Goal: Task Accomplishment & Management: Use online tool/utility

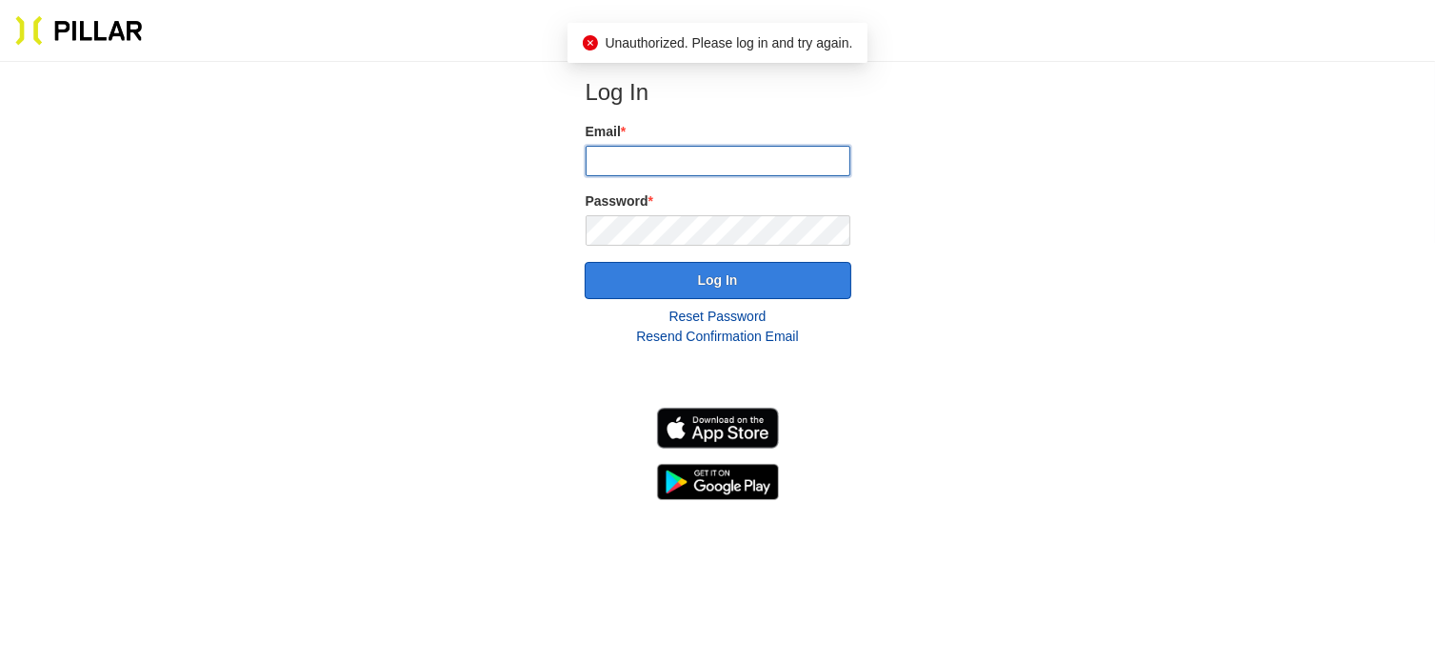
type input "[EMAIL_ADDRESS][DOMAIN_NAME]"
click at [715, 269] on button "Log In" at bounding box center [718, 280] width 267 height 37
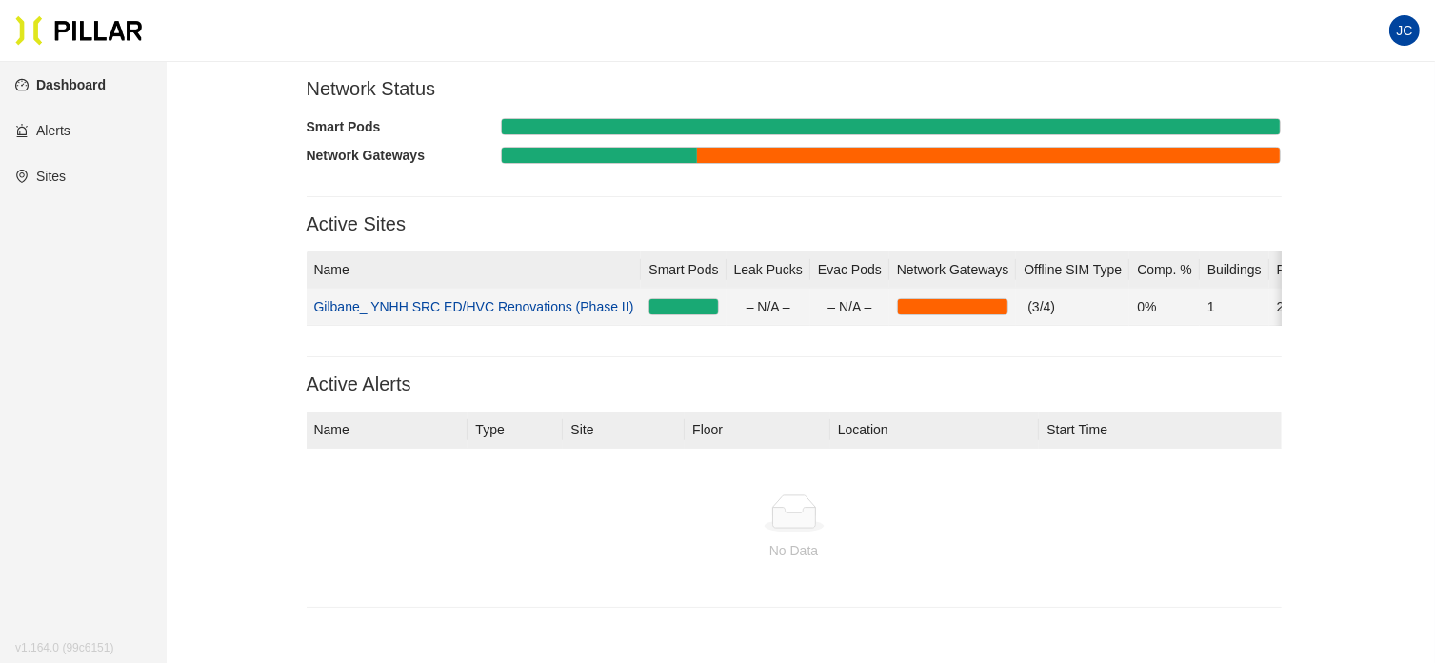
click at [575, 305] on link "Gilbane_ YNHH SRC ED/HVC Renovations (Phase II)" at bounding box center [474, 306] width 320 height 15
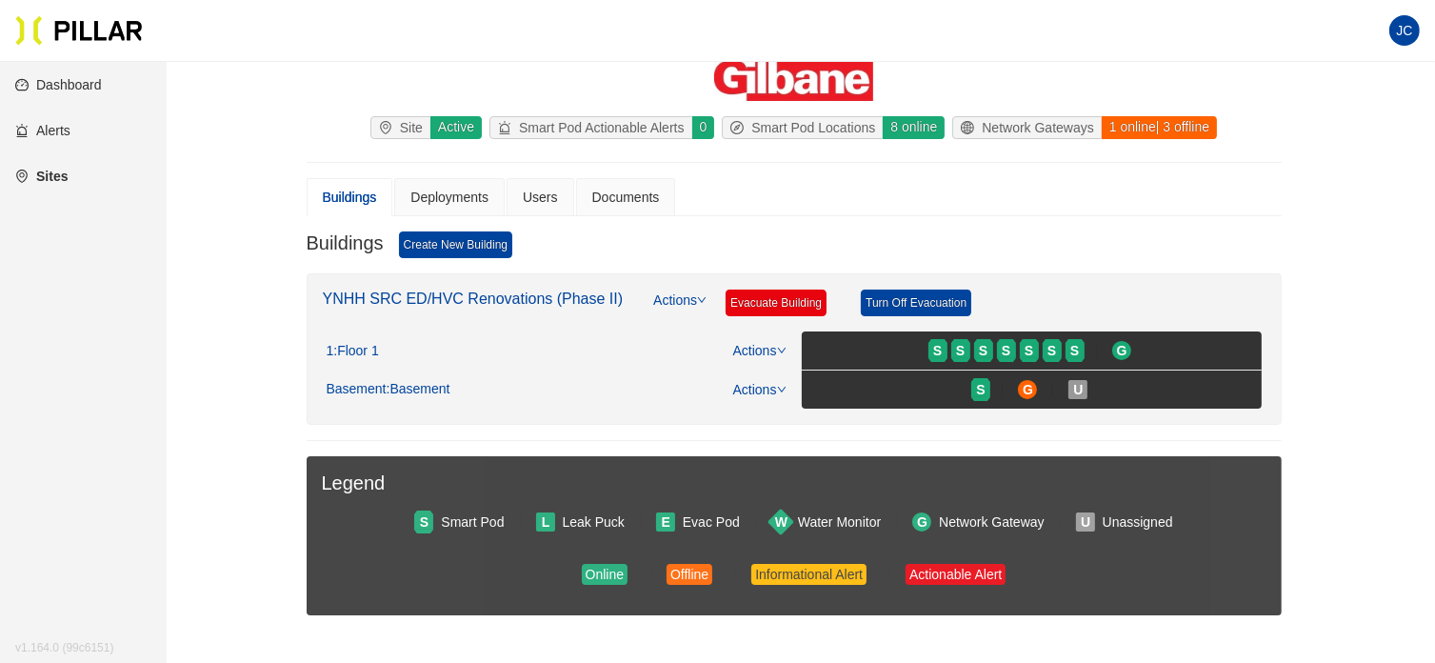
scroll to position [95, 0]
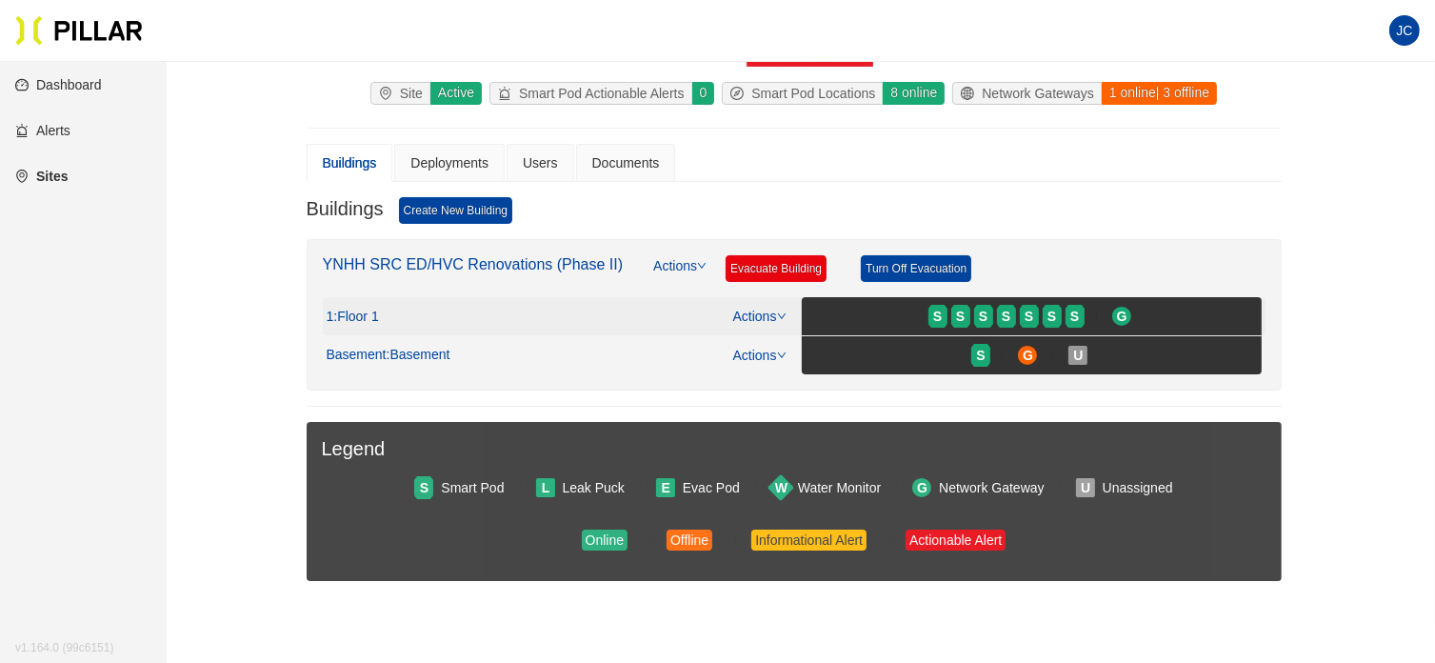
click at [372, 315] on span ": Floor 1" at bounding box center [355, 317] width 45 height 17
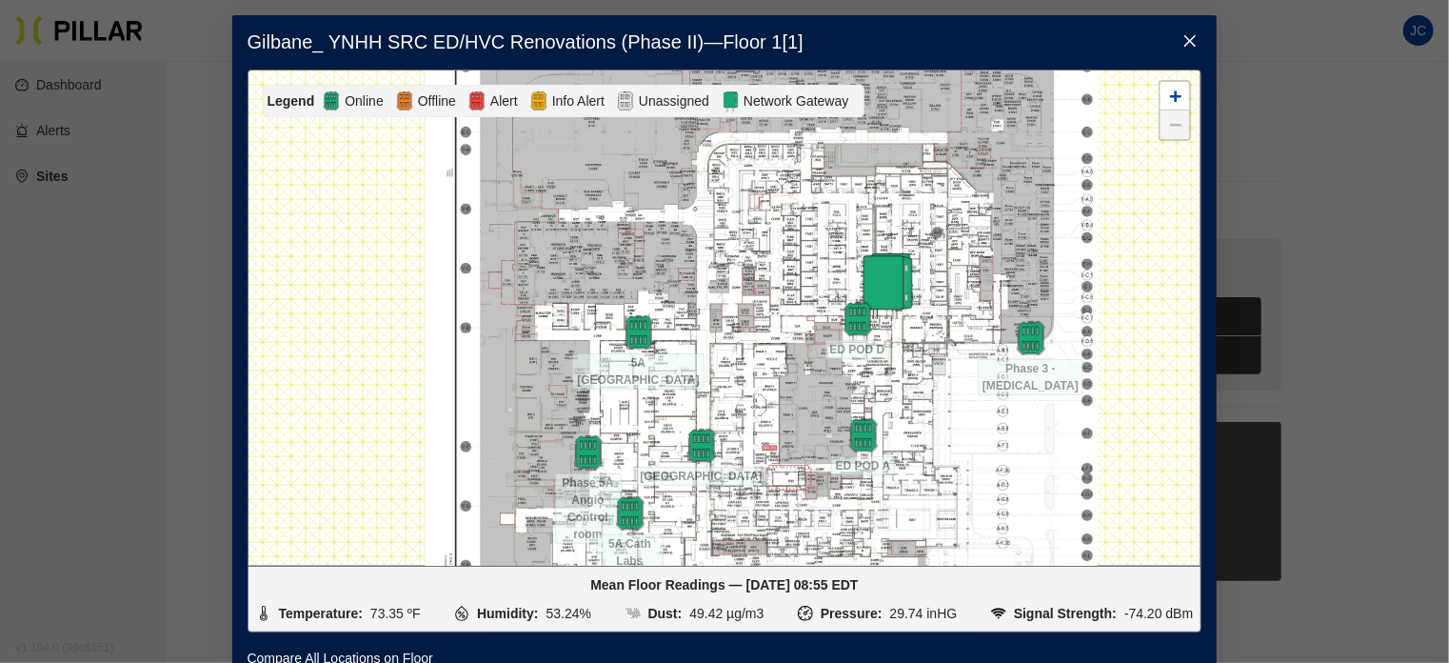
click at [1183, 40] on icon "close" at bounding box center [1190, 40] width 15 height 15
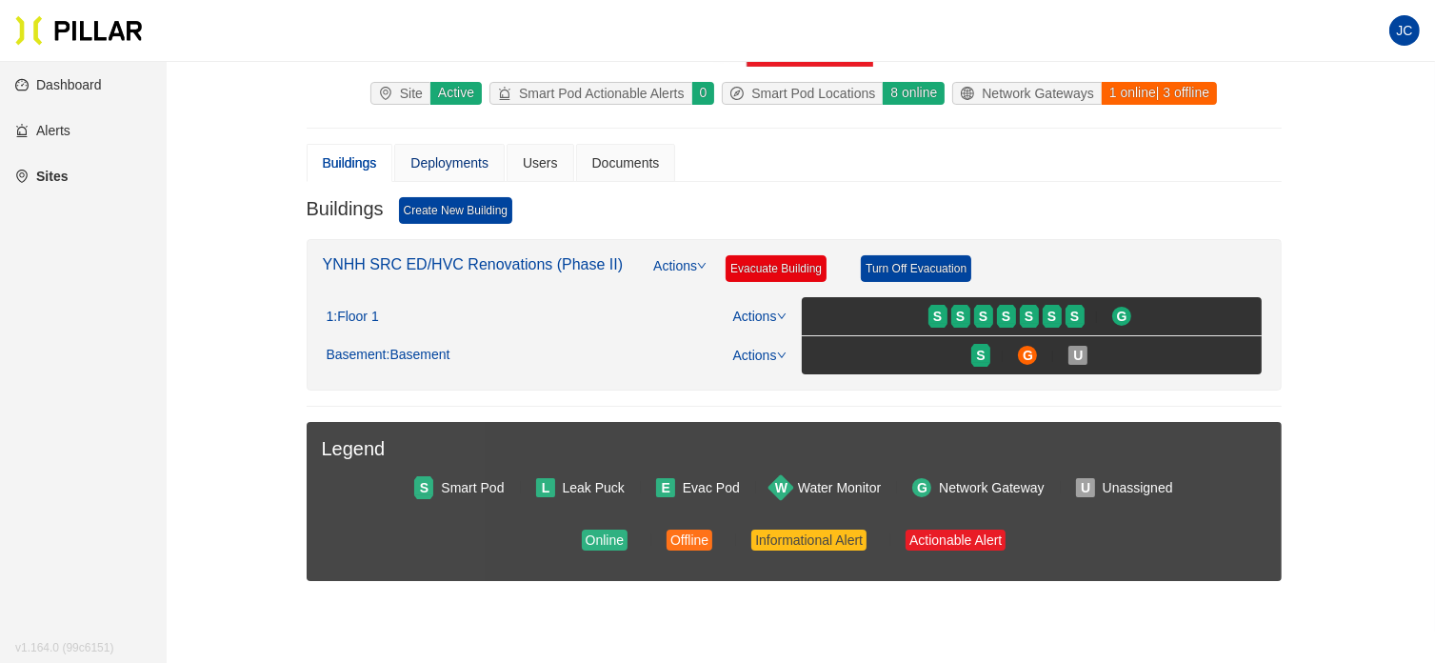
click at [482, 158] on div "Deployments" at bounding box center [449, 162] width 78 height 21
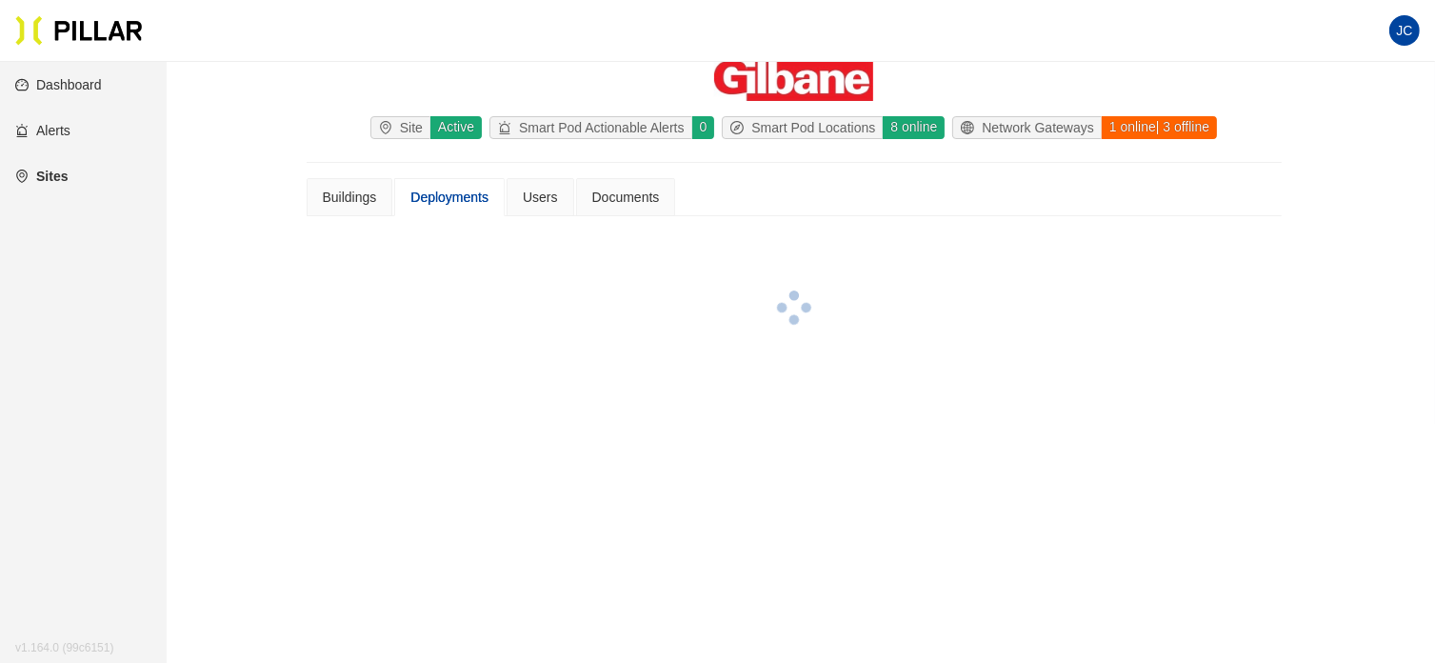
scroll to position [95, 0]
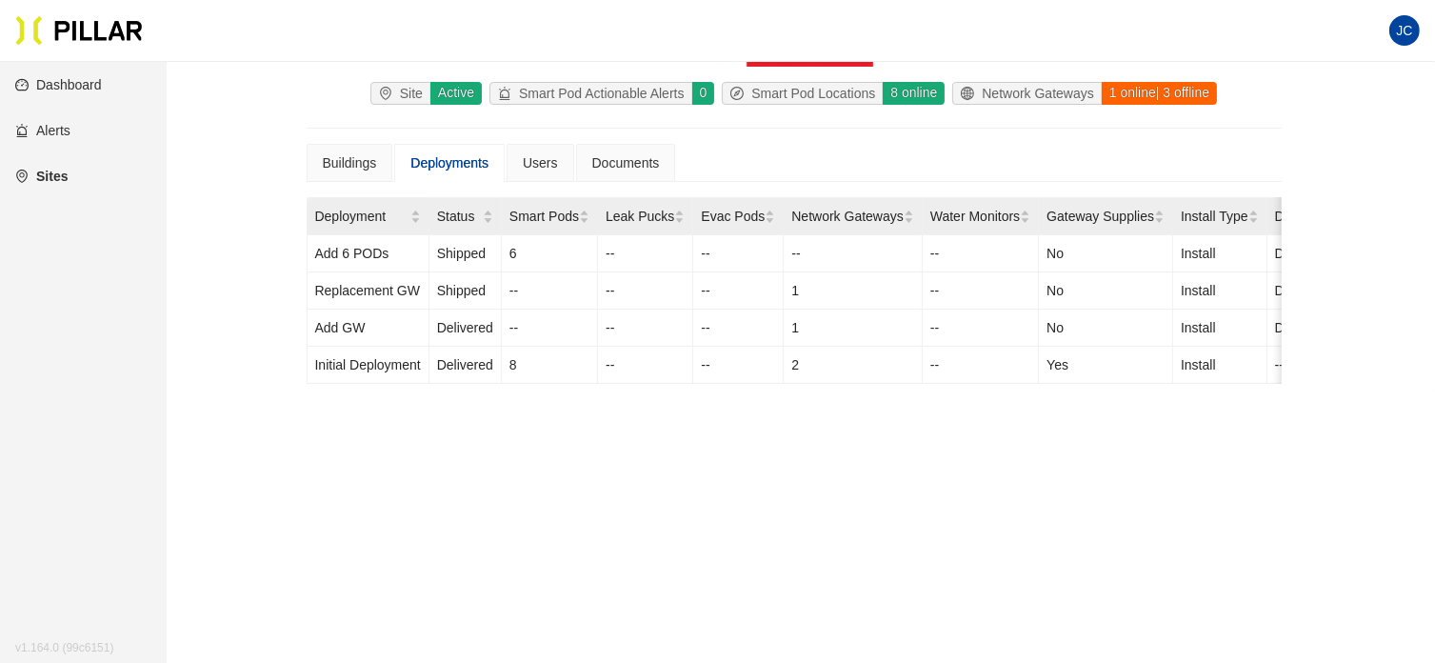
click at [78, 77] on link "Dashboard" at bounding box center [58, 84] width 87 height 15
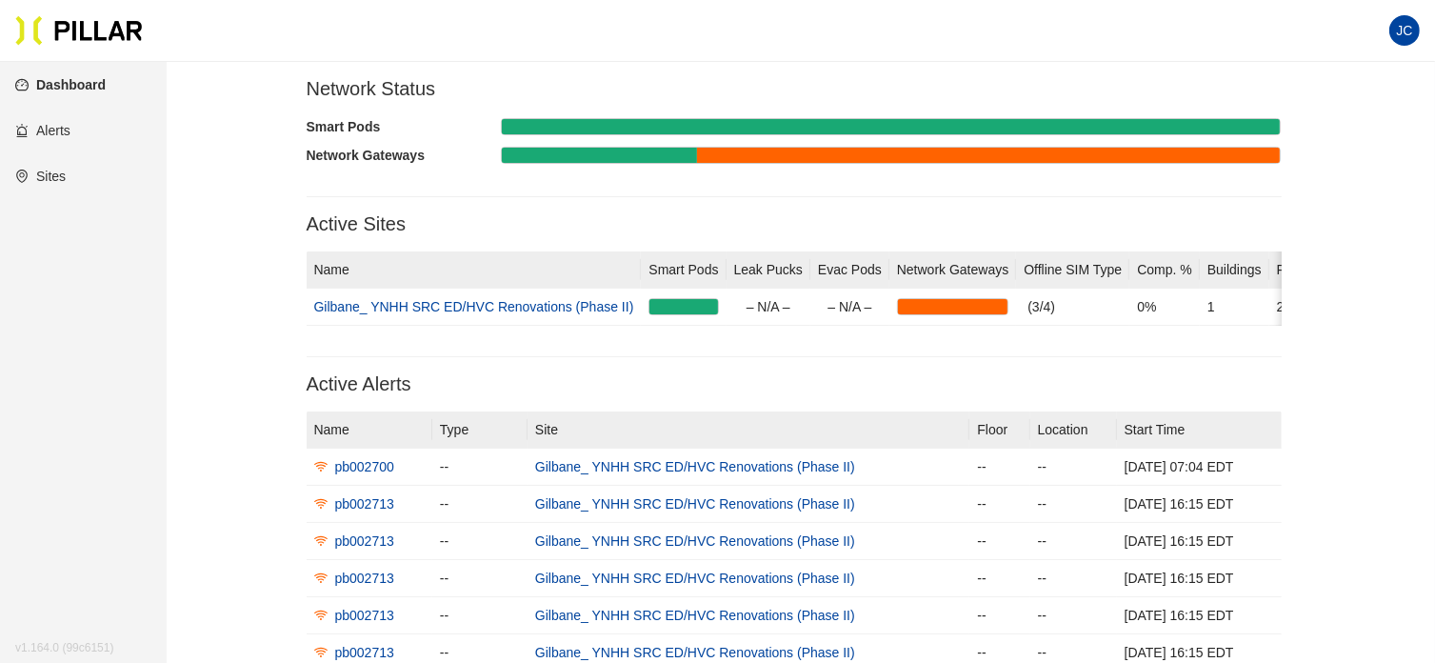
click at [83, 78] on link "Dashboard" at bounding box center [60, 84] width 90 height 15
click at [59, 180] on link "Sites" at bounding box center [40, 176] width 50 height 15
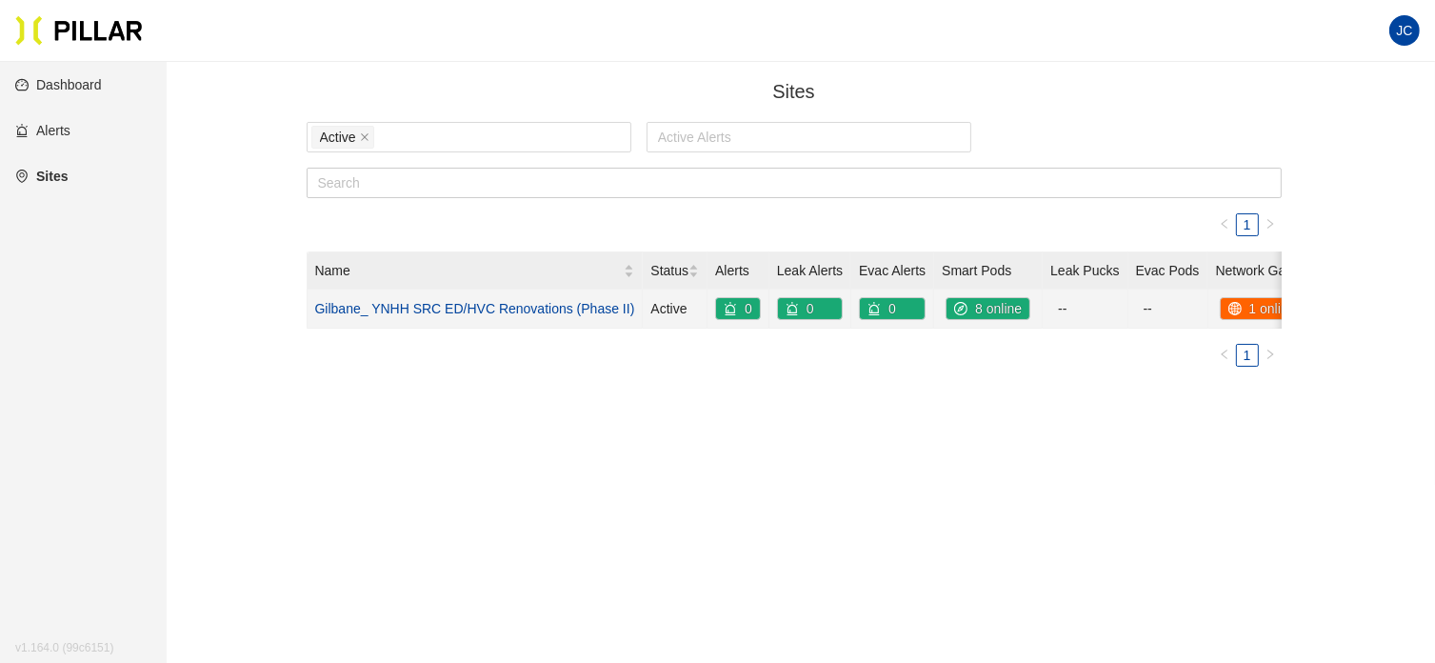
click at [499, 302] on link "Gilbane_ YNHH SRC ED/HVC Renovations (Phase II)" at bounding box center [475, 308] width 320 height 15
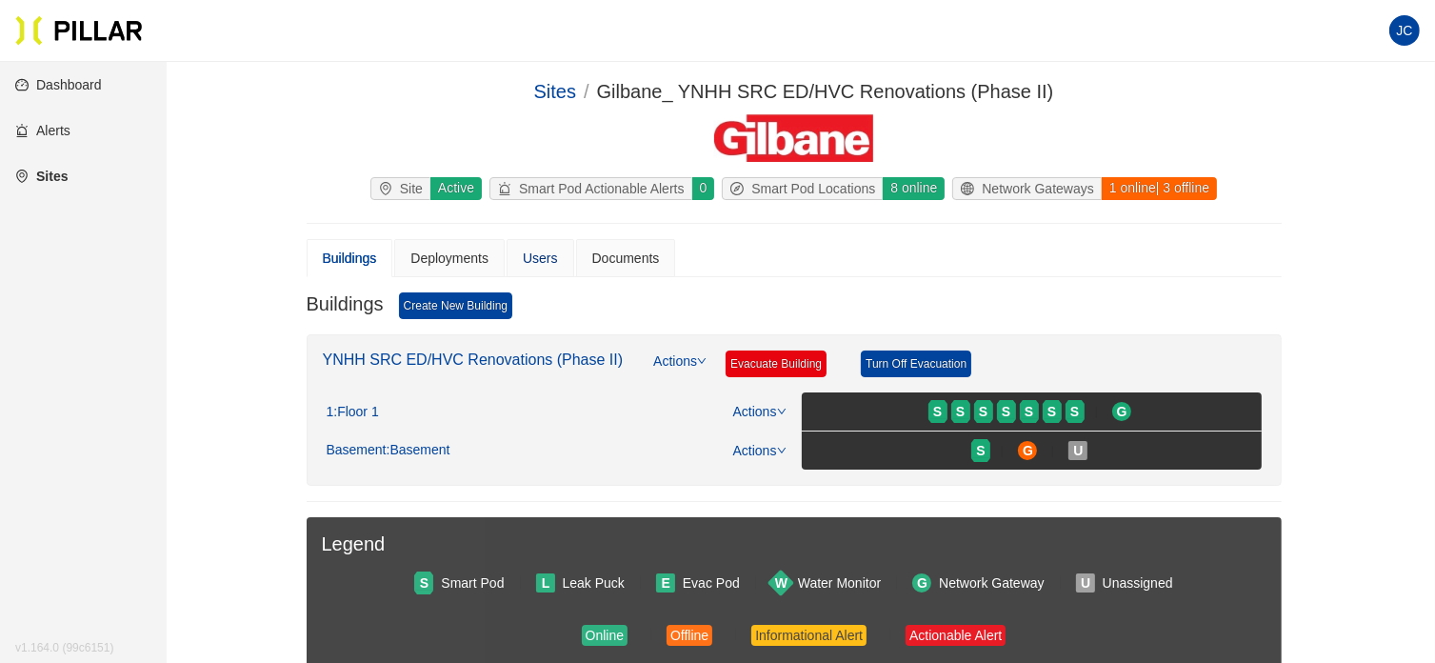
click at [541, 261] on div "Users" at bounding box center [540, 258] width 35 height 21
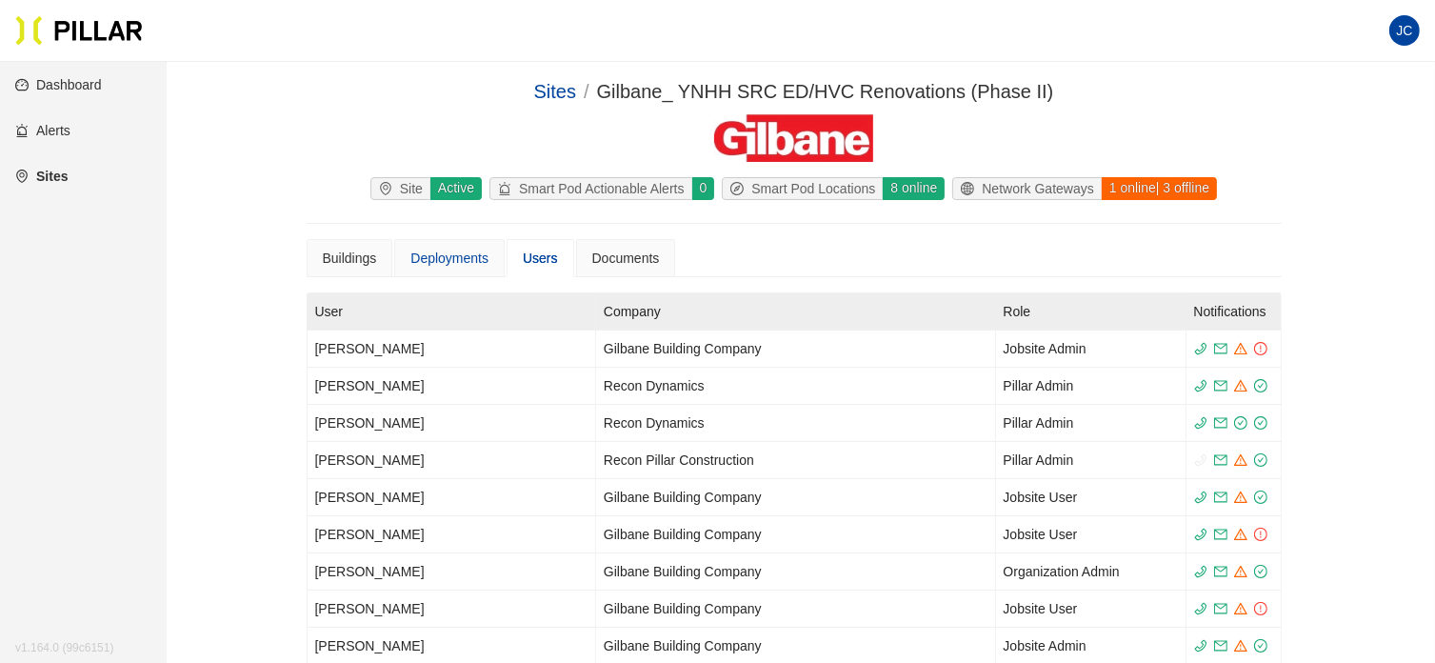
click at [419, 269] on div "Deployments" at bounding box center [449, 258] width 110 height 38
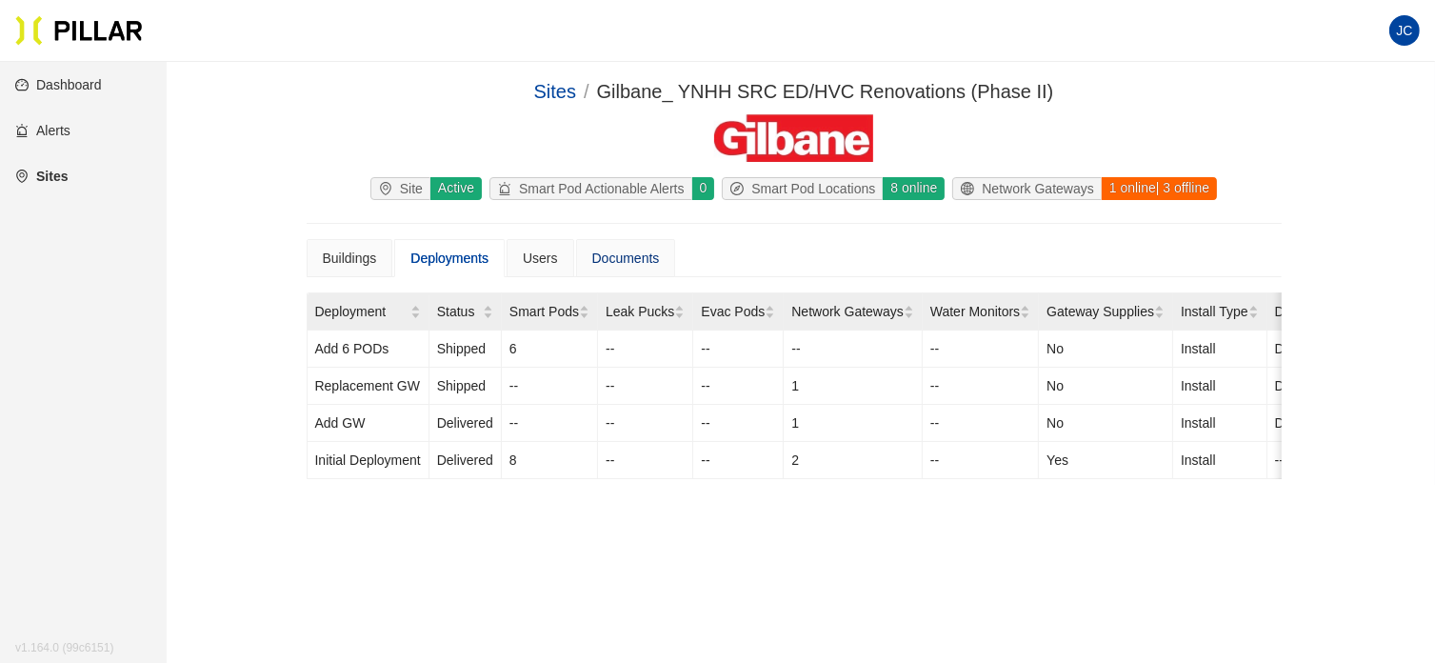
click at [621, 252] on div "Documents" at bounding box center [626, 258] width 68 height 21
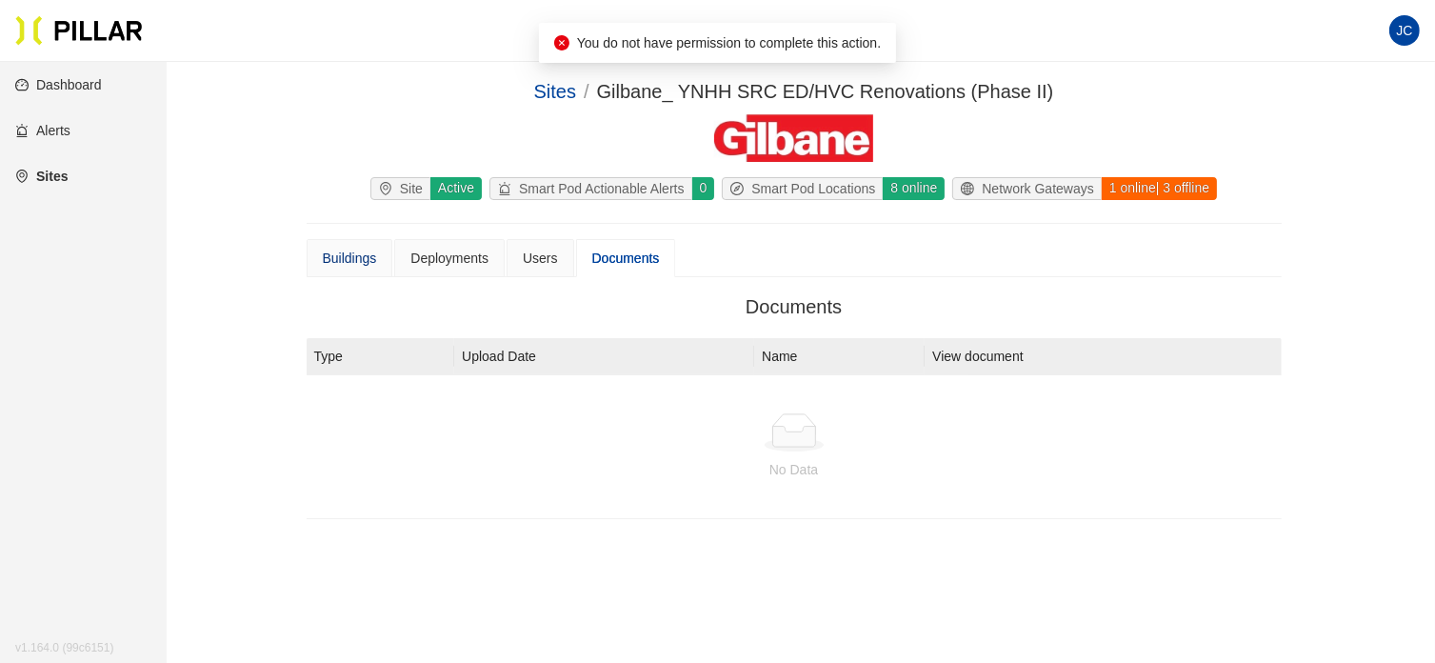
click at [344, 253] on div "Buildings" at bounding box center [350, 258] width 54 height 21
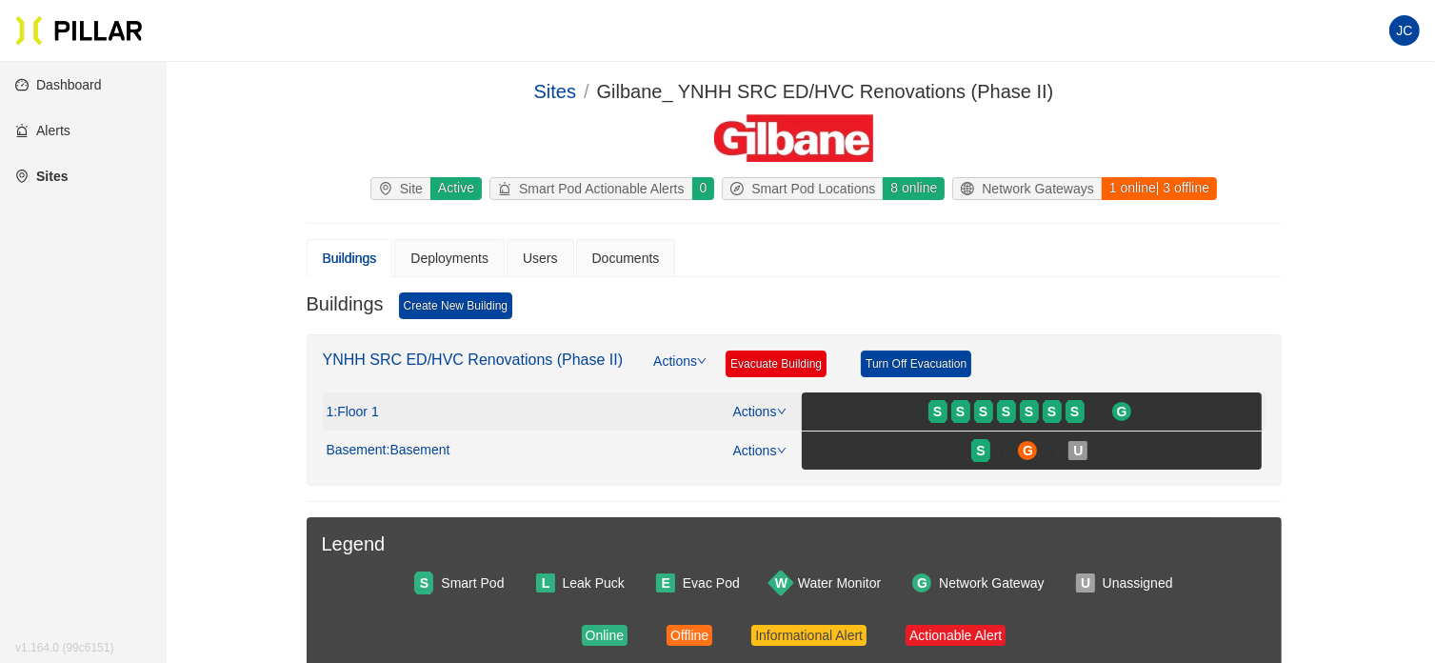
click at [374, 405] on span ": Floor 1" at bounding box center [355, 412] width 45 height 17
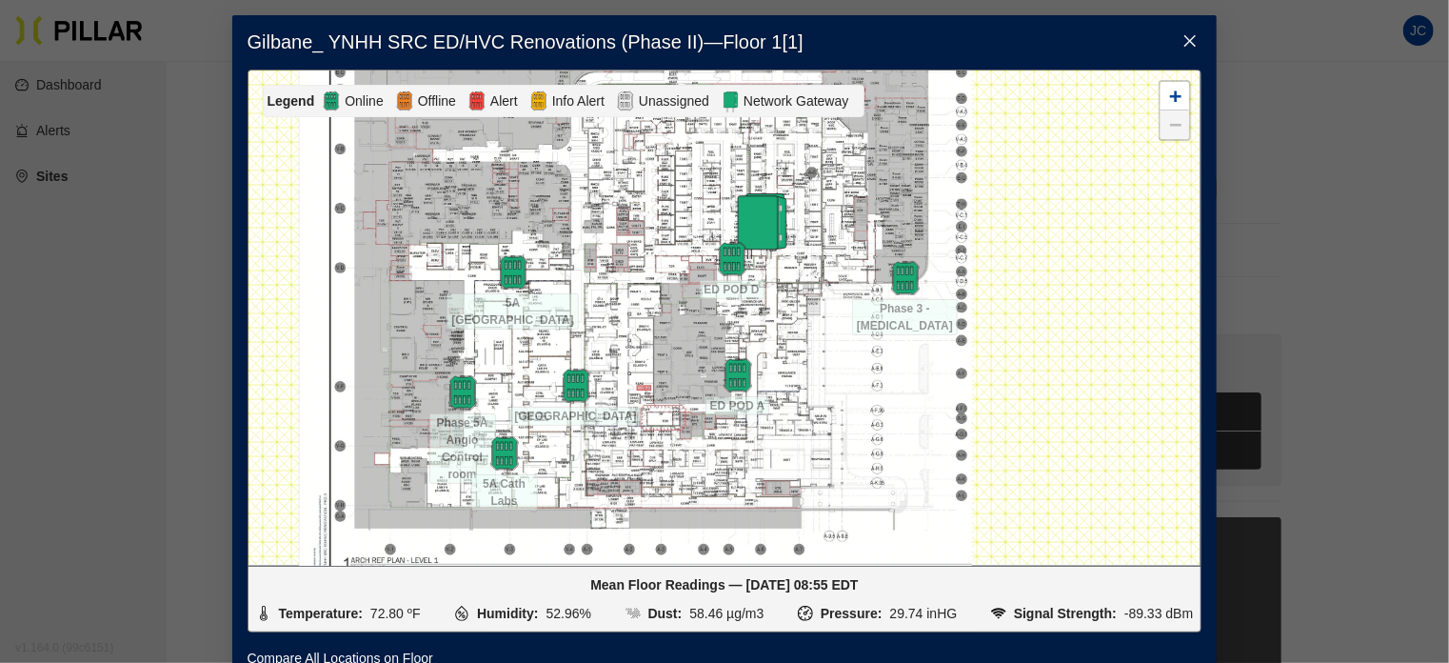
drag, startPoint x: 647, startPoint y: 348, endPoint x: 621, endPoint y: 323, distance: 35.7
click at [621, 323] on div at bounding box center [725, 317] width 953 height 495
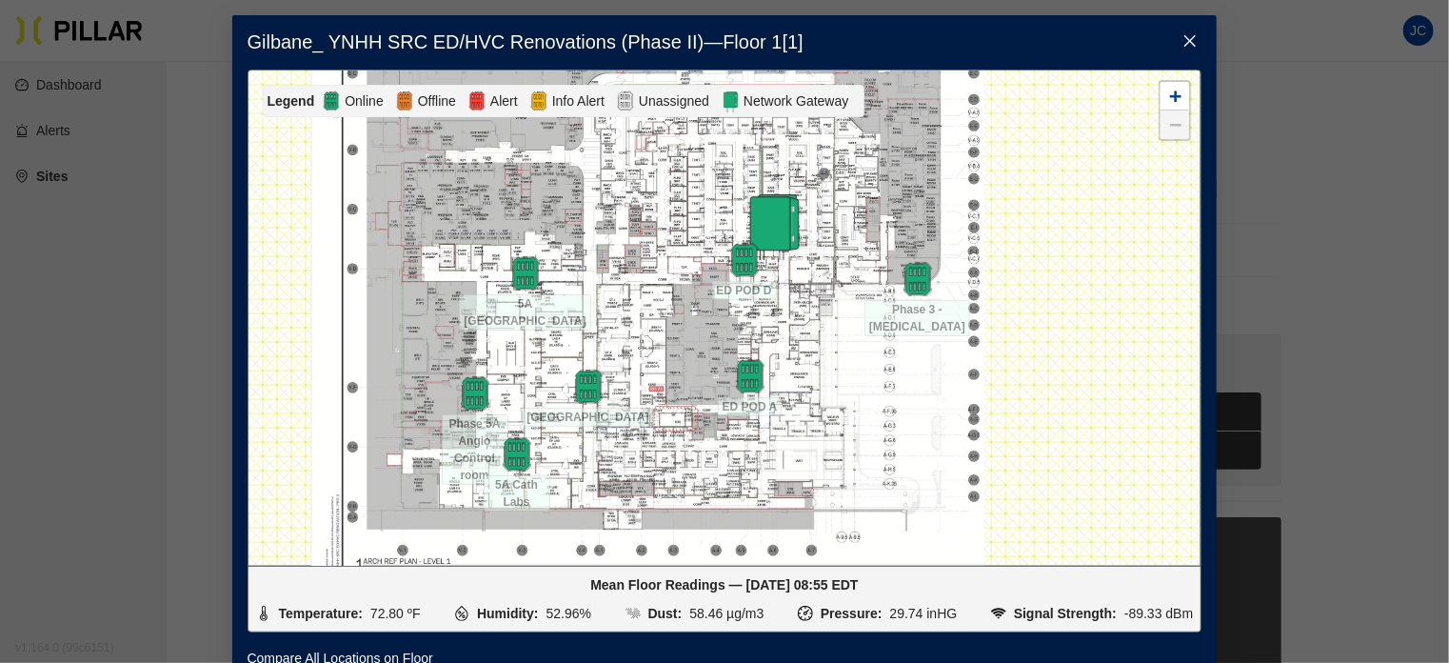
drag, startPoint x: 651, startPoint y: 330, endPoint x: 553, endPoint y: 322, distance: 98.4
click at [553, 322] on div at bounding box center [725, 317] width 953 height 495
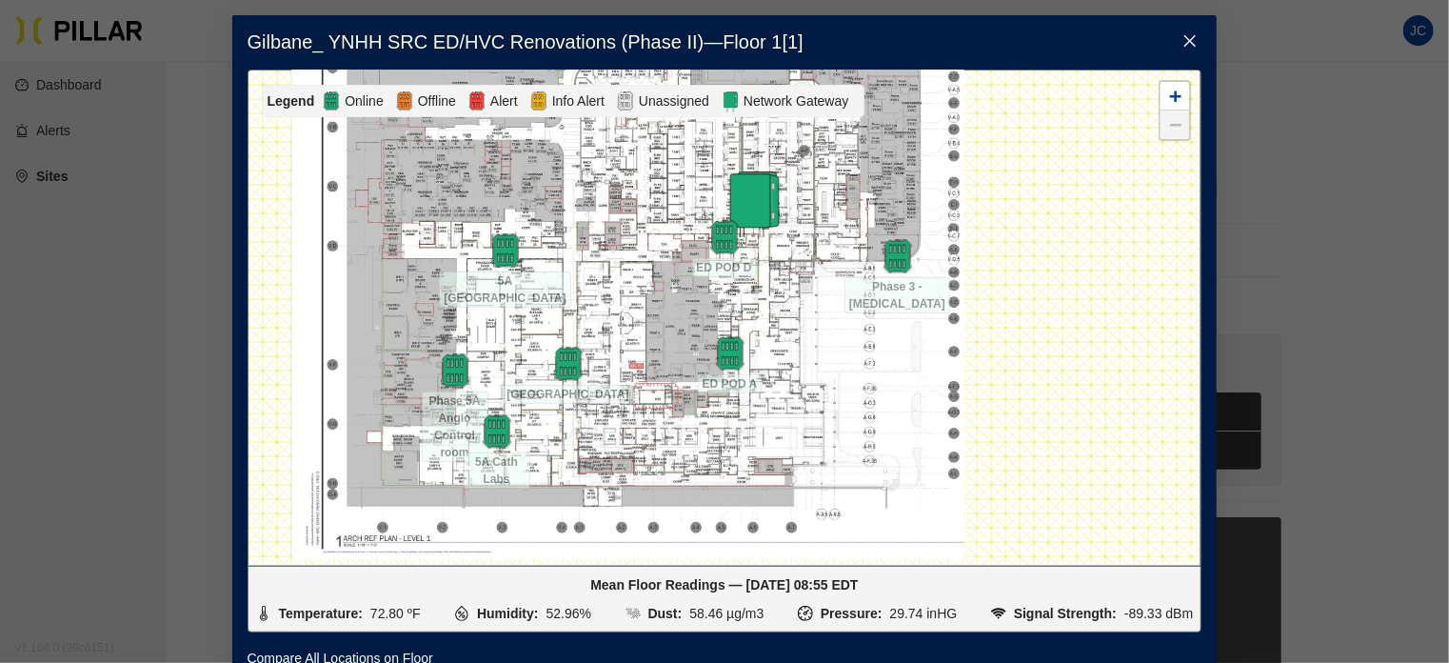
drag, startPoint x: 701, startPoint y: 333, endPoint x: 636, endPoint y: 307, distance: 70.0
click at [636, 307] on div at bounding box center [725, 317] width 953 height 495
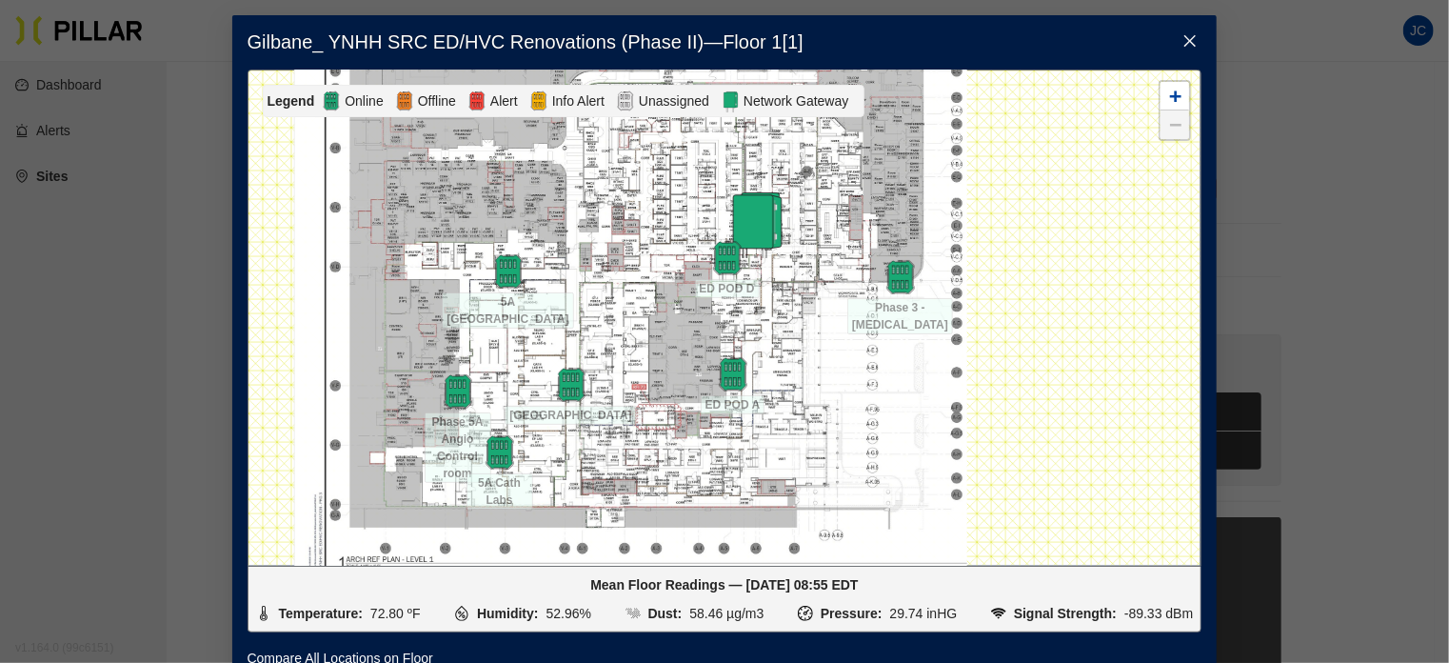
drag, startPoint x: 727, startPoint y: 323, endPoint x: 667, endPoint y: 338, distance: 62.8
click at [667, 338] on div at bounding box center [725, 317] width 953 height 495
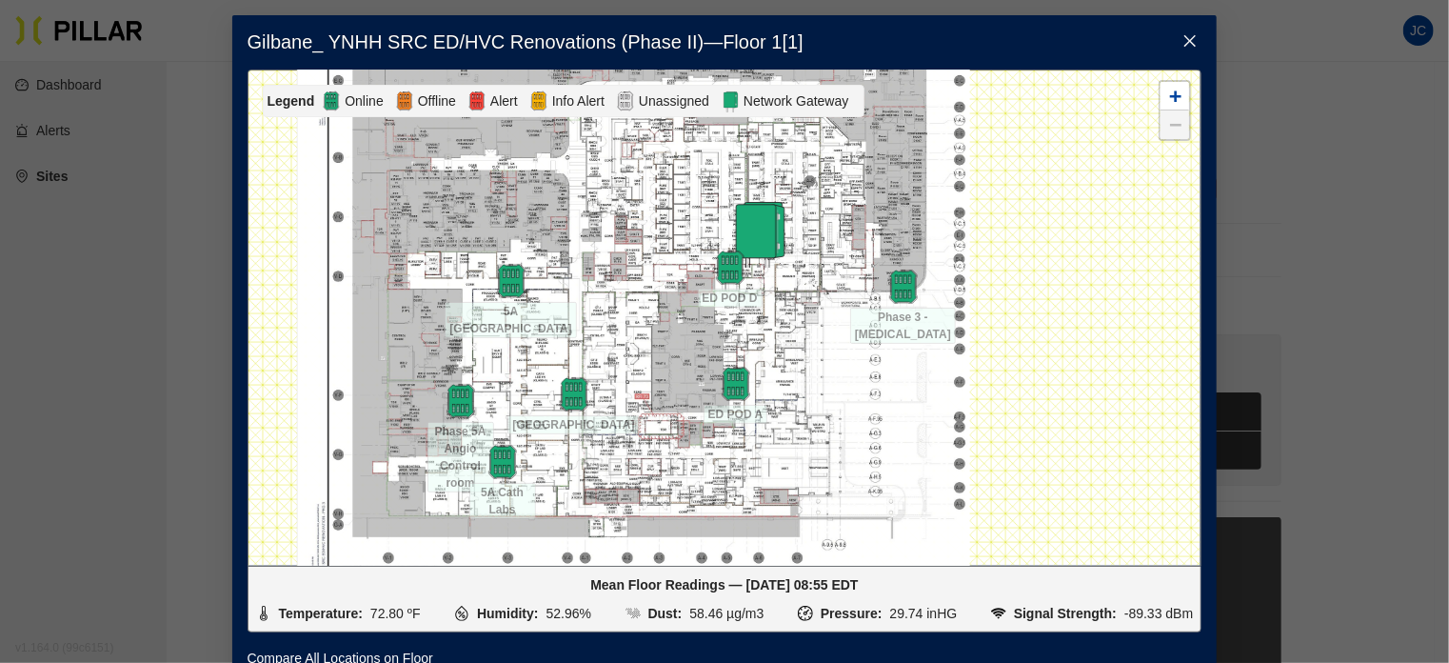
drag, startPoint x: 739, startPoint y: 347, endPoint x: 665, endPoint y: 356, distance: 74.9
click at [665, 356] on div at bounding box center [725, 317] width 953 height 495
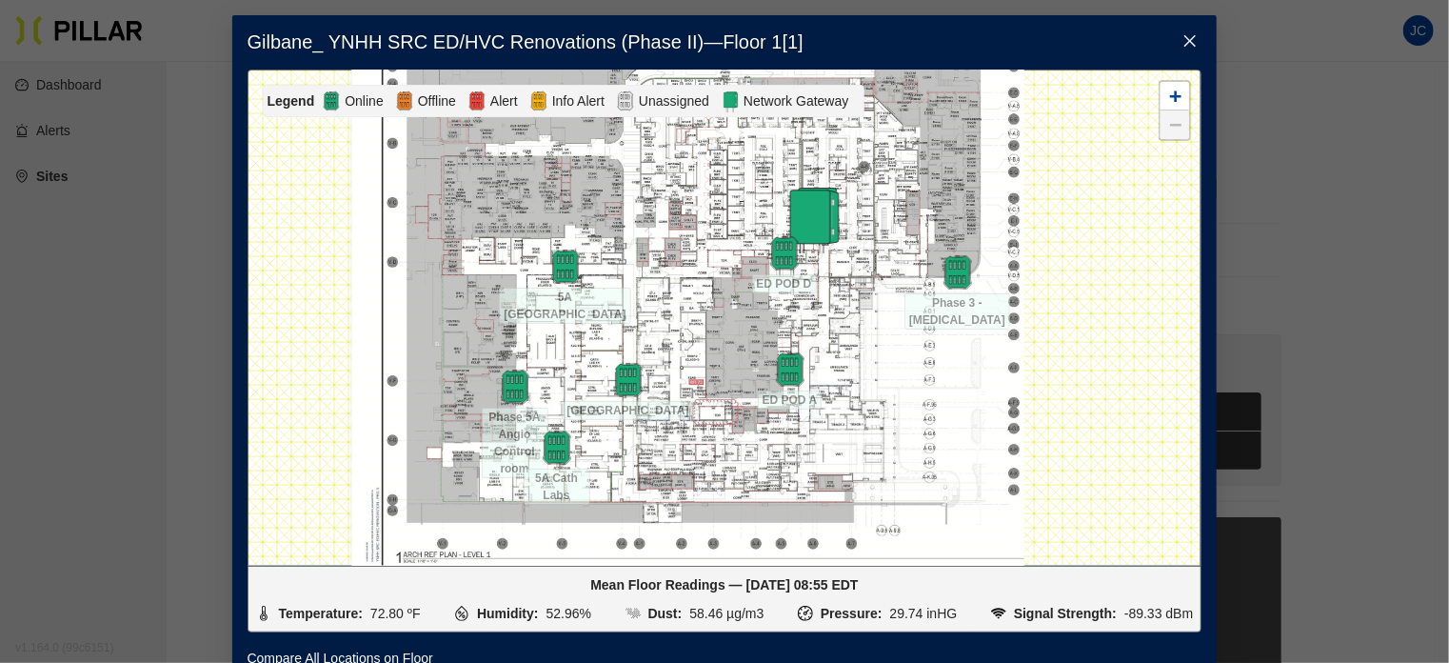
drag, startPoint x: 679, startPoint y: 350, endPoint x: 679, endPoint y: 334, distance: 16.2
click at [679, 334] on div at bounding box center [725, 317] width 953 height 495
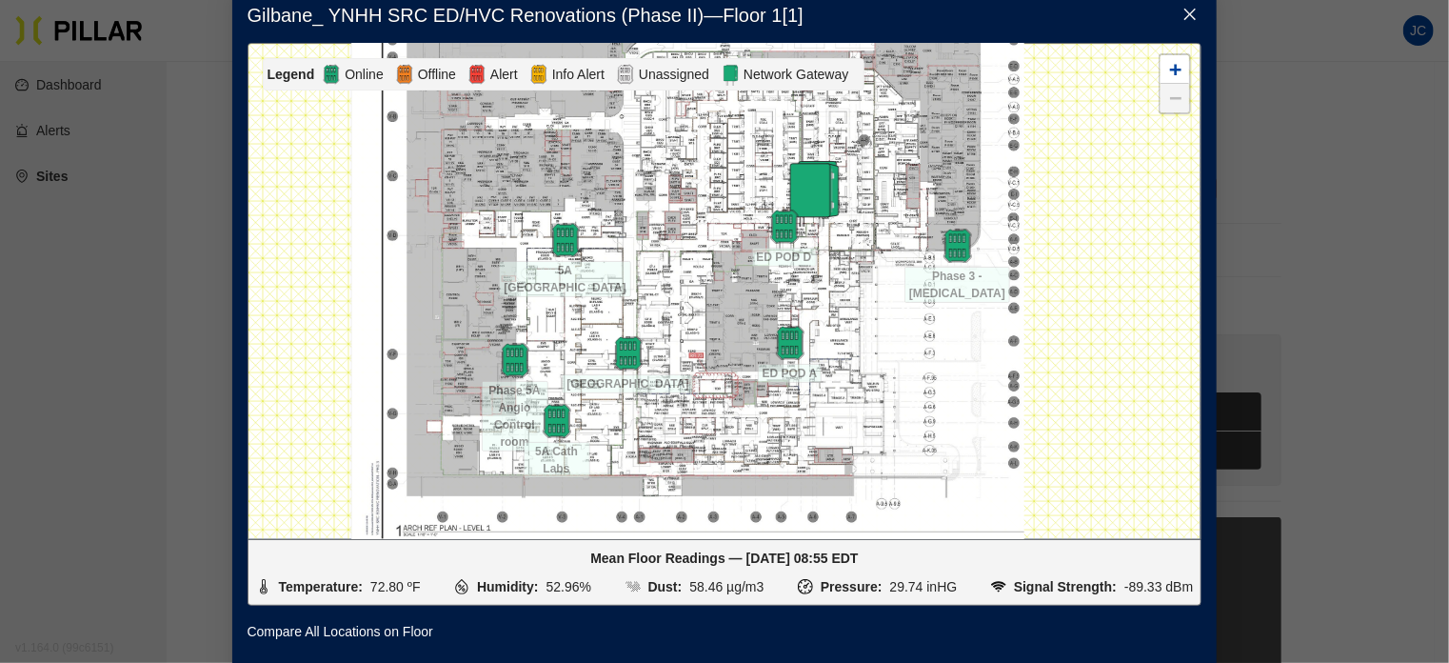
scroll to position [50, 0]
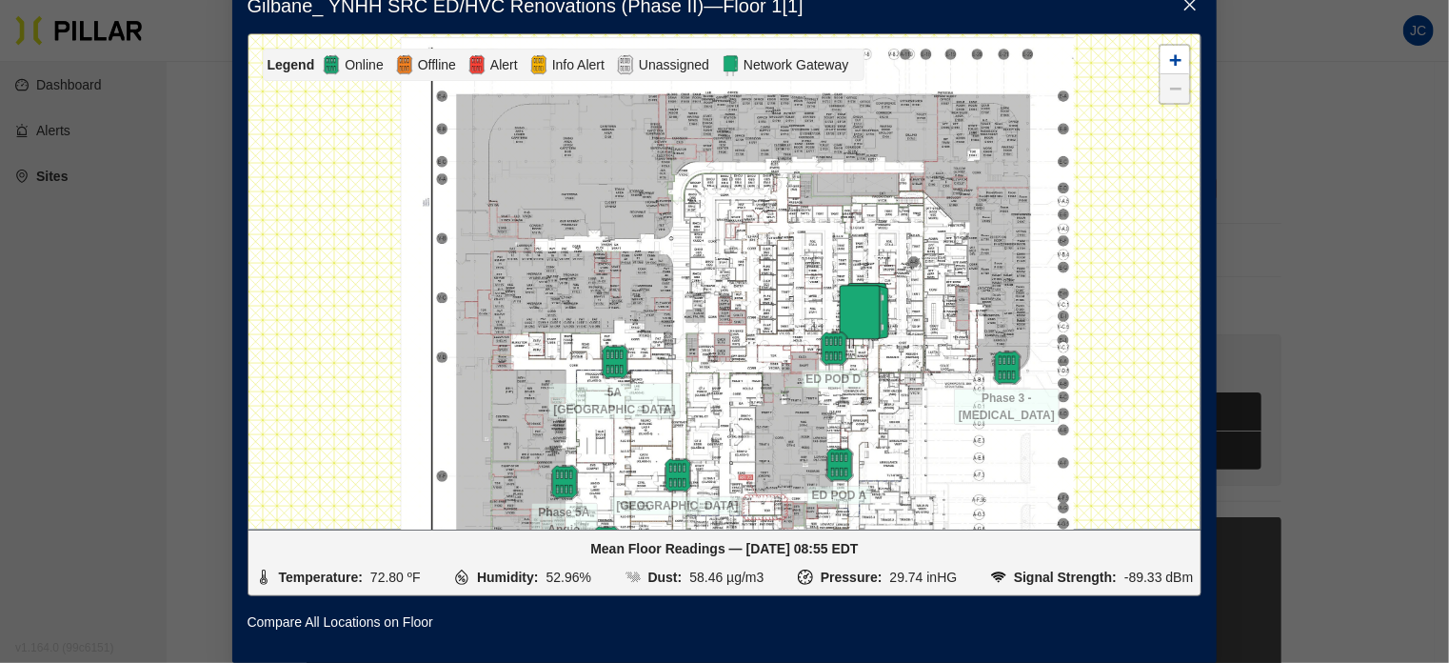
click at [1279, 203] on div "Gilbane_ YNHH SRC ED/HVC Renovations (Phase II) — Floor 1 [ 1 ] Legend Online O…" at bounding box center [724, 331] width 1449 height 663
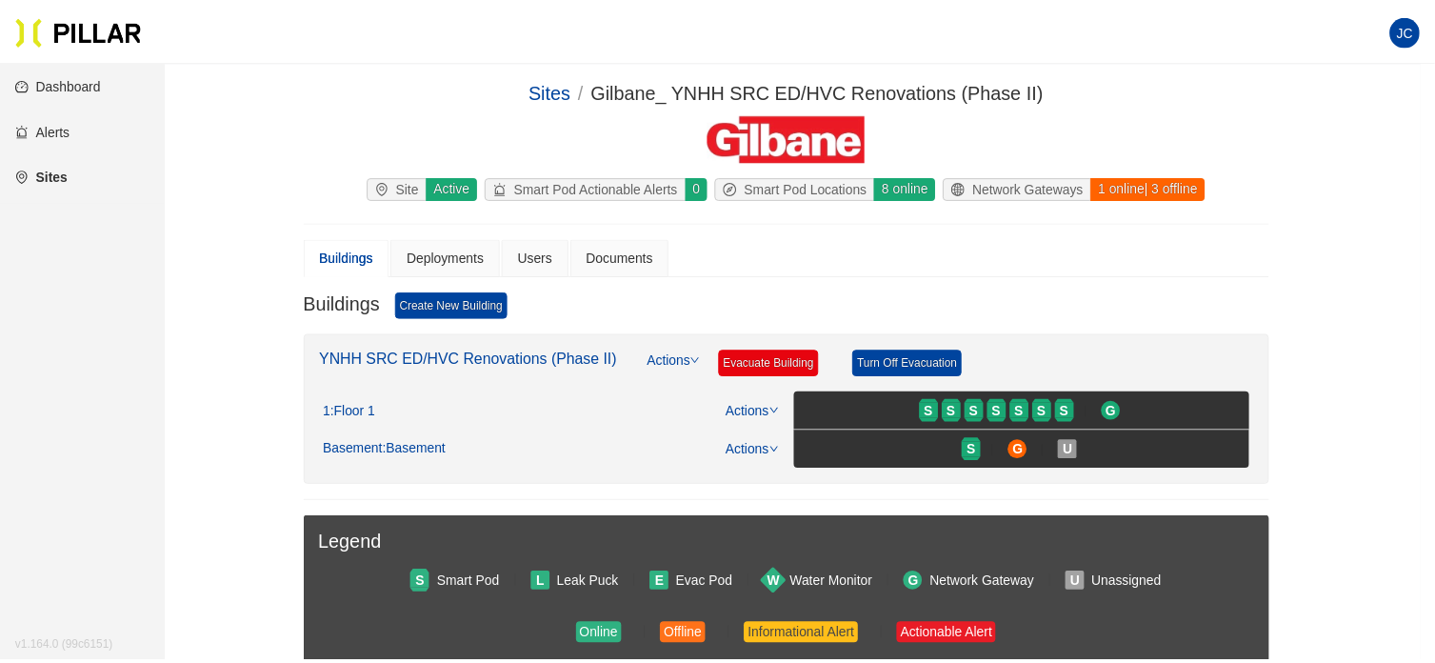
scroll to position [20, 0]
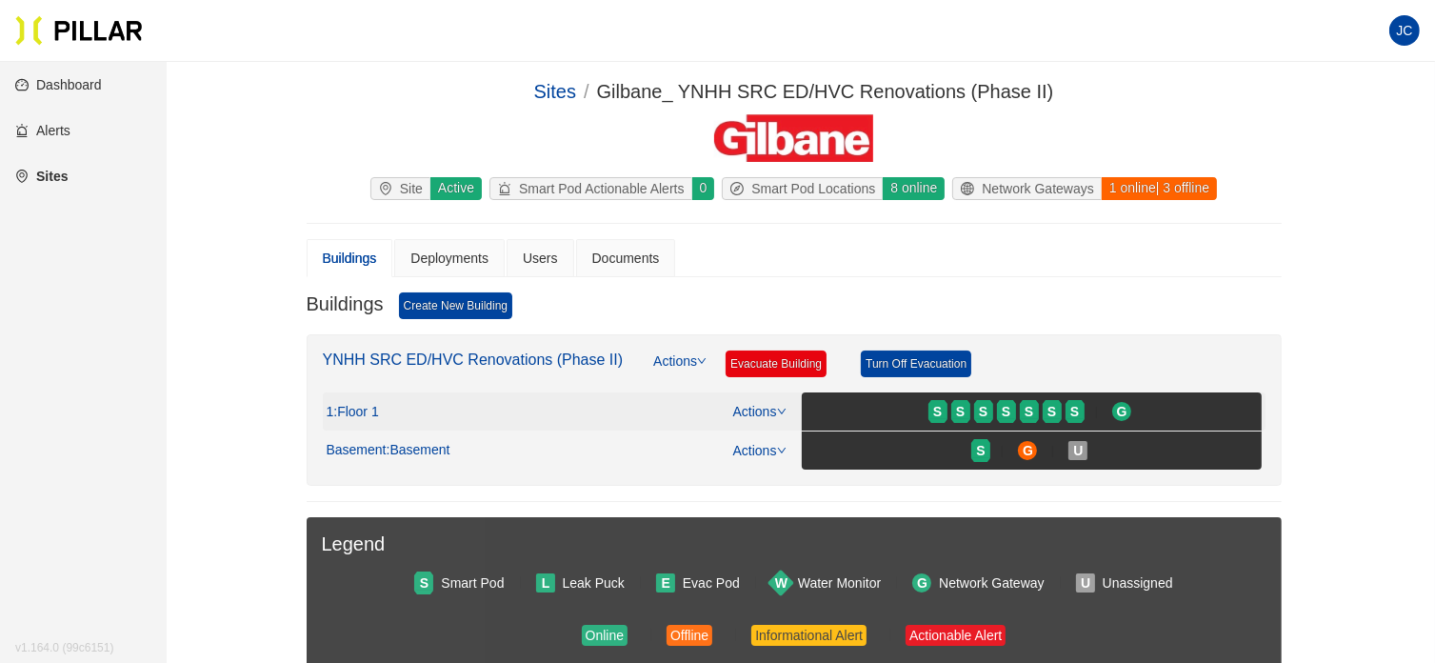
click at [775, 408] on link "Actions" at bounding box center [759, 411] width 53 height 15
click at [786, 433] on link "View/Edit Floor Plan" at bounding box center [800, 438] width 120 height 21
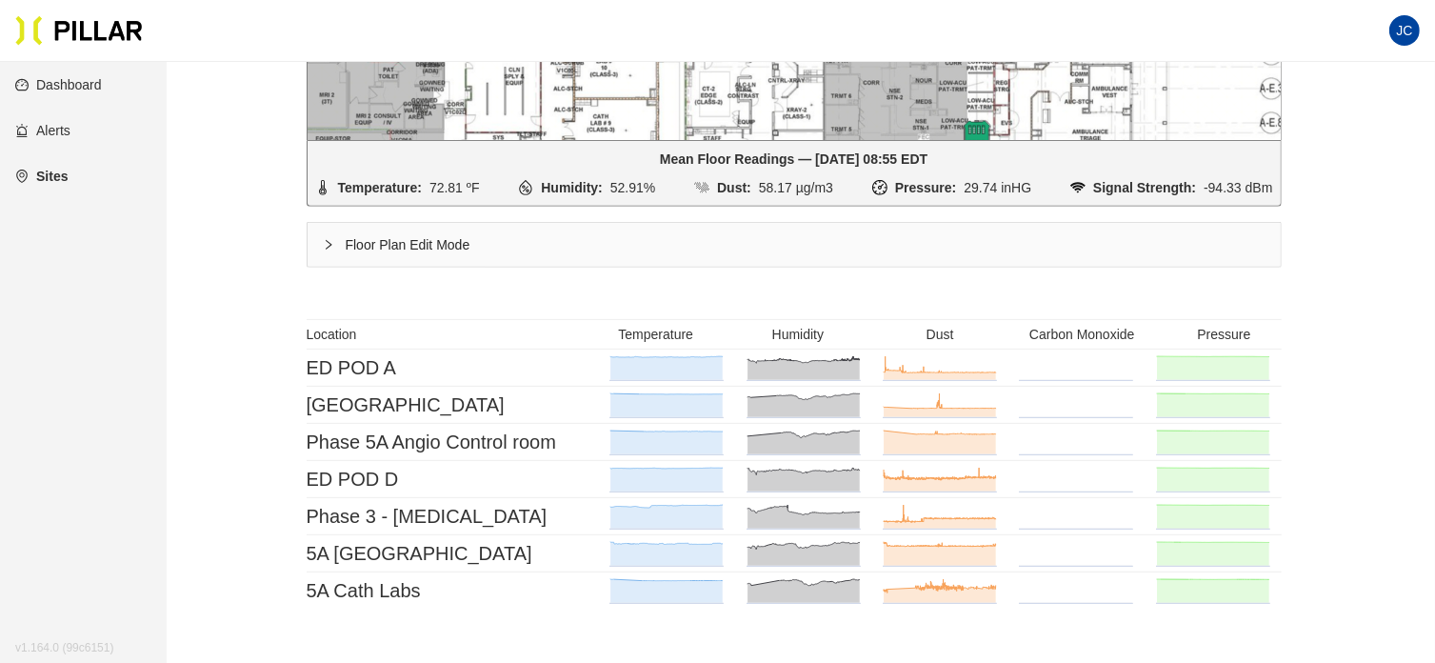
scroll to position [667, 0]
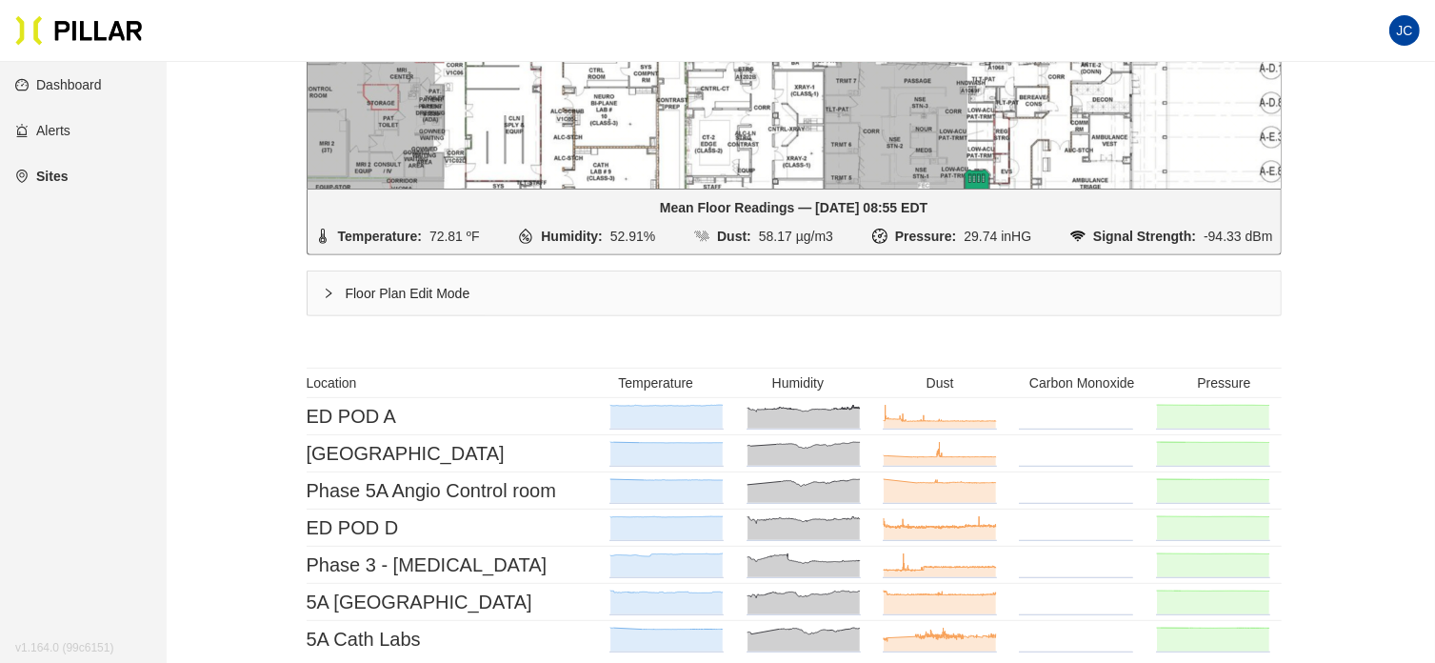
click at [1398, 226] on main "Sites / Gilbane_ YNHH SRC ED/HVC Renovations (Phase II) / YNHH SRC ED/HVC Renov…" at bounding box center [717, 147] width 1435 height 1505
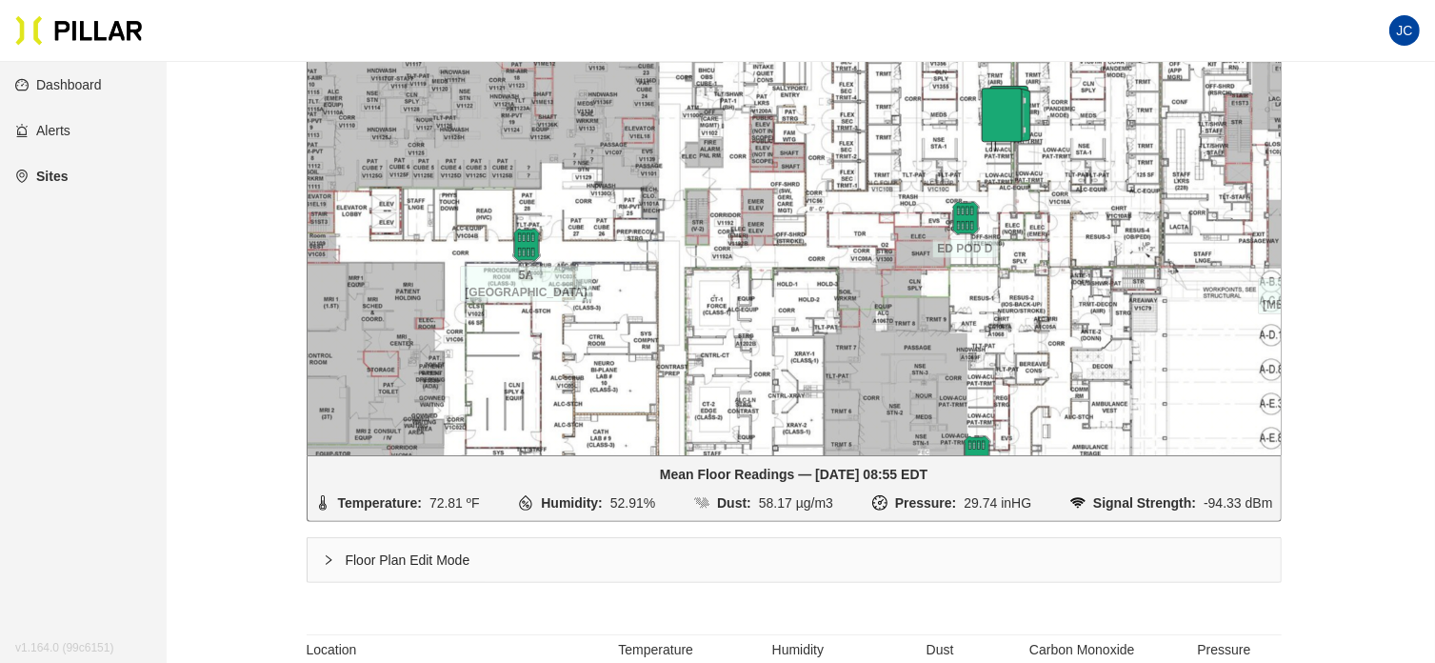
scroll to position [286, 0]
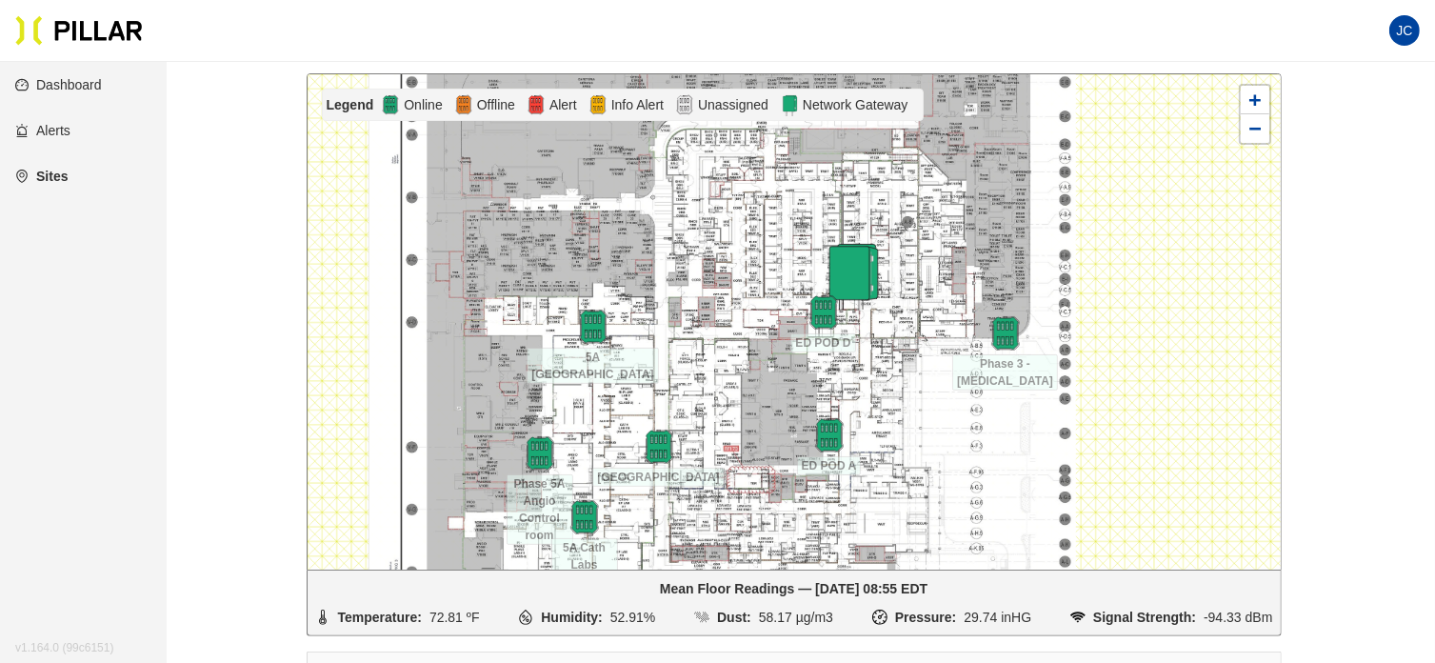
drag, startPoint x: 1153, startPoint y: 423, endPoint x: 1135, endPoint y: 382, distance: 44.8
click at [1135, 382] on div at bounding box center [794, 321] width 973 height 495
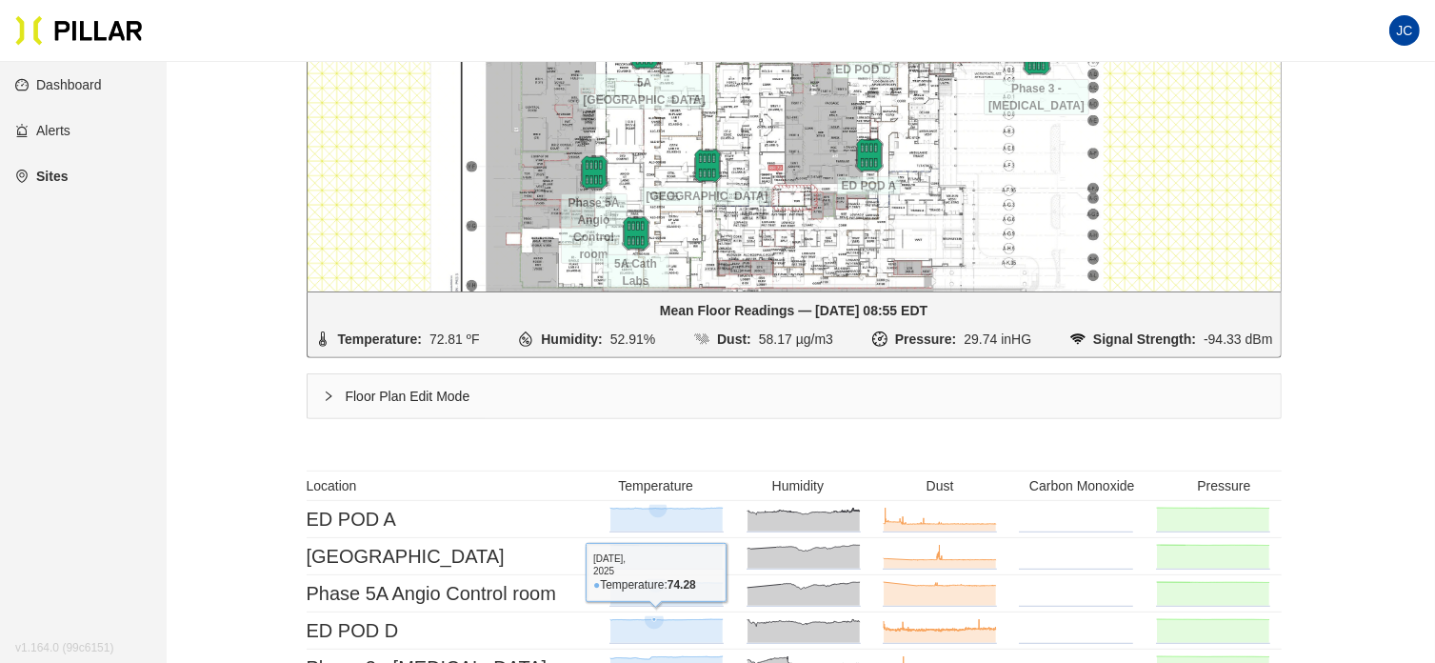
scroll to position [762, 0]
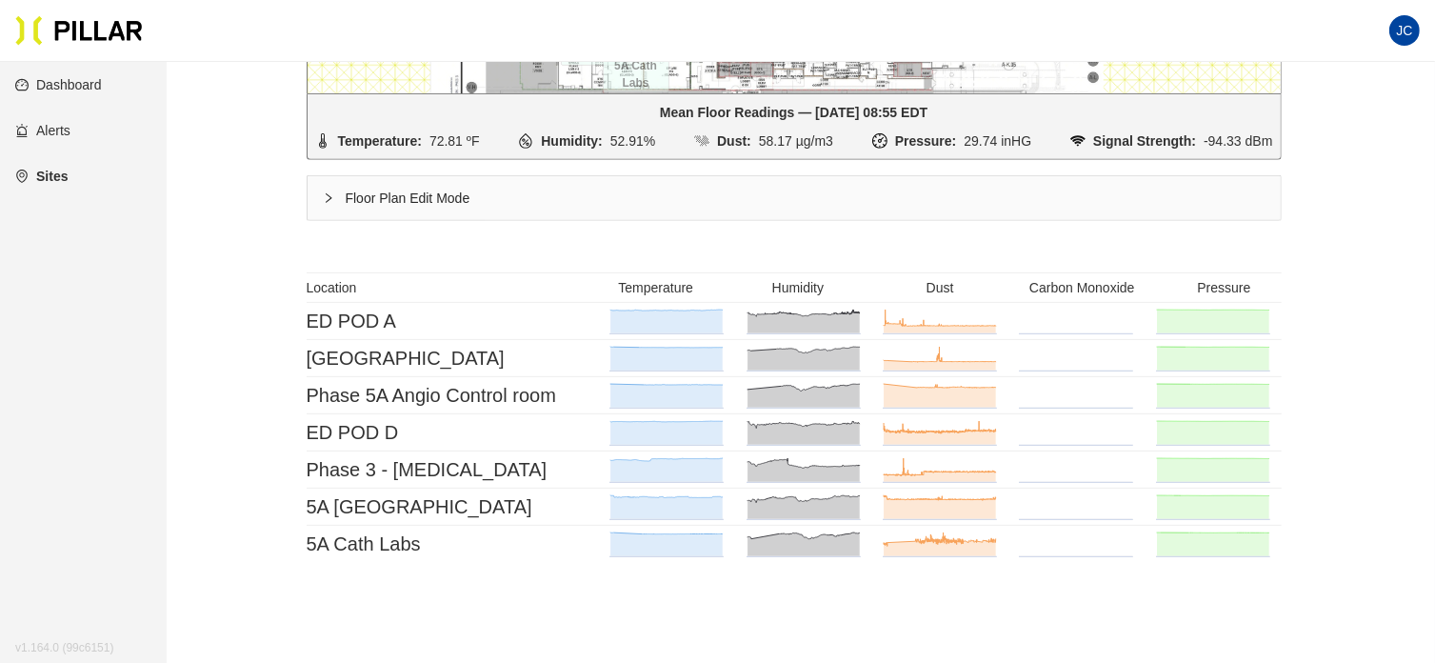
click at [328, 196] on icon "right" at bounding box center [328, 197] width 11 height 11
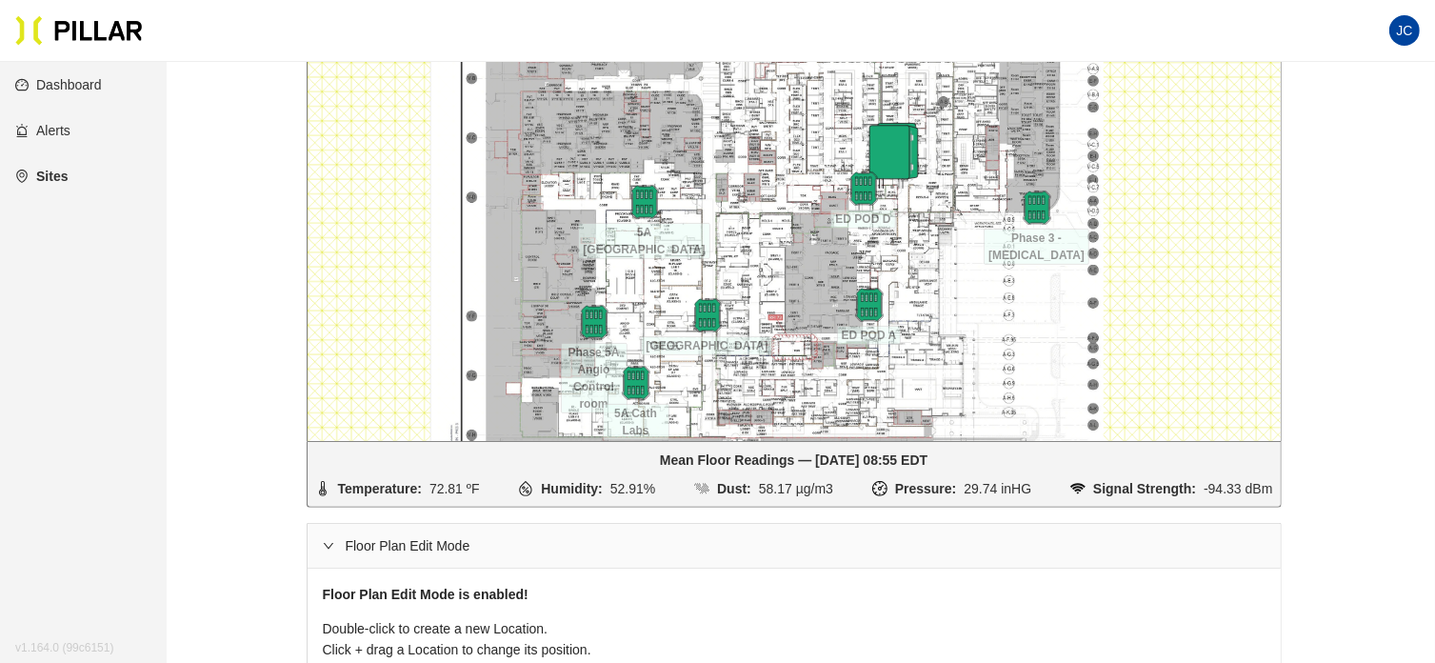
scroll to position [381, 0]
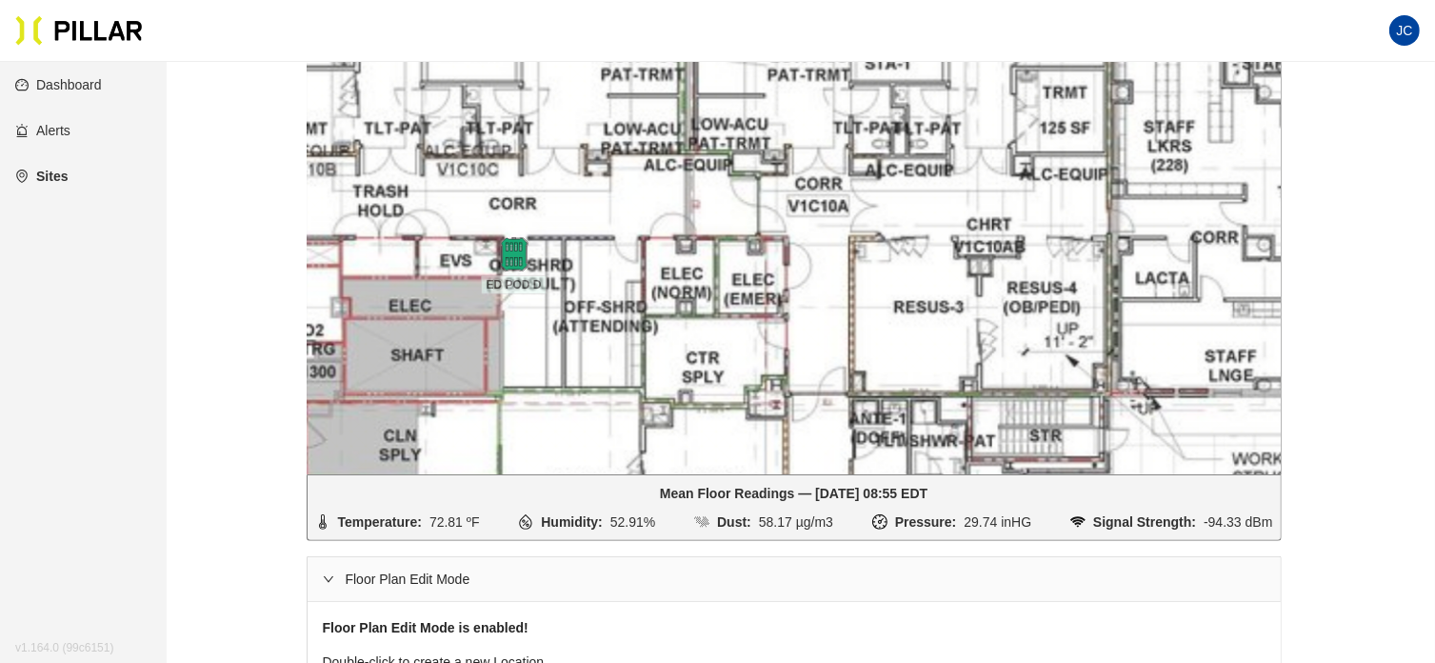
drag, startPoint x: 900, startPoint y: 278, endPoint x: 569, endPoint y: 270, distance: 330.5
click at [569, 270] on div at bounding box center [794, 226] width 973 height 495
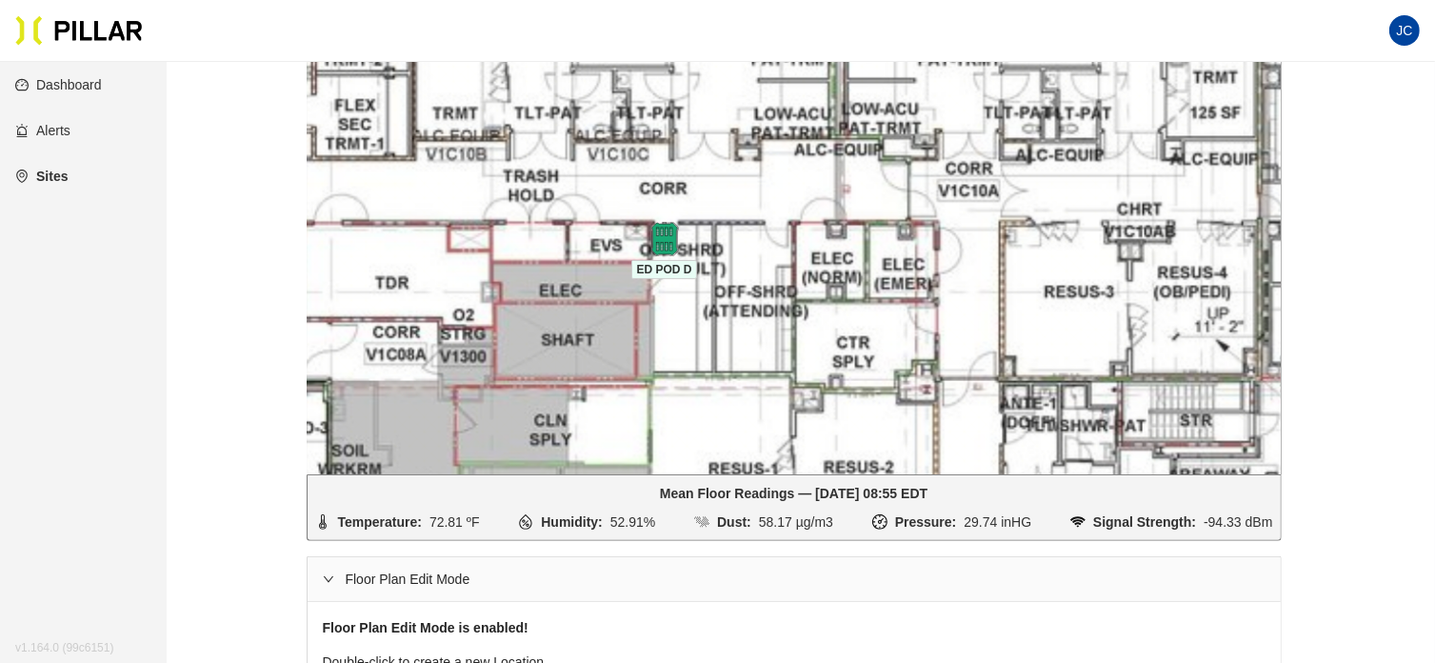
click at [693, 228] on div at bounding box center [664, 239] width 67 height 34
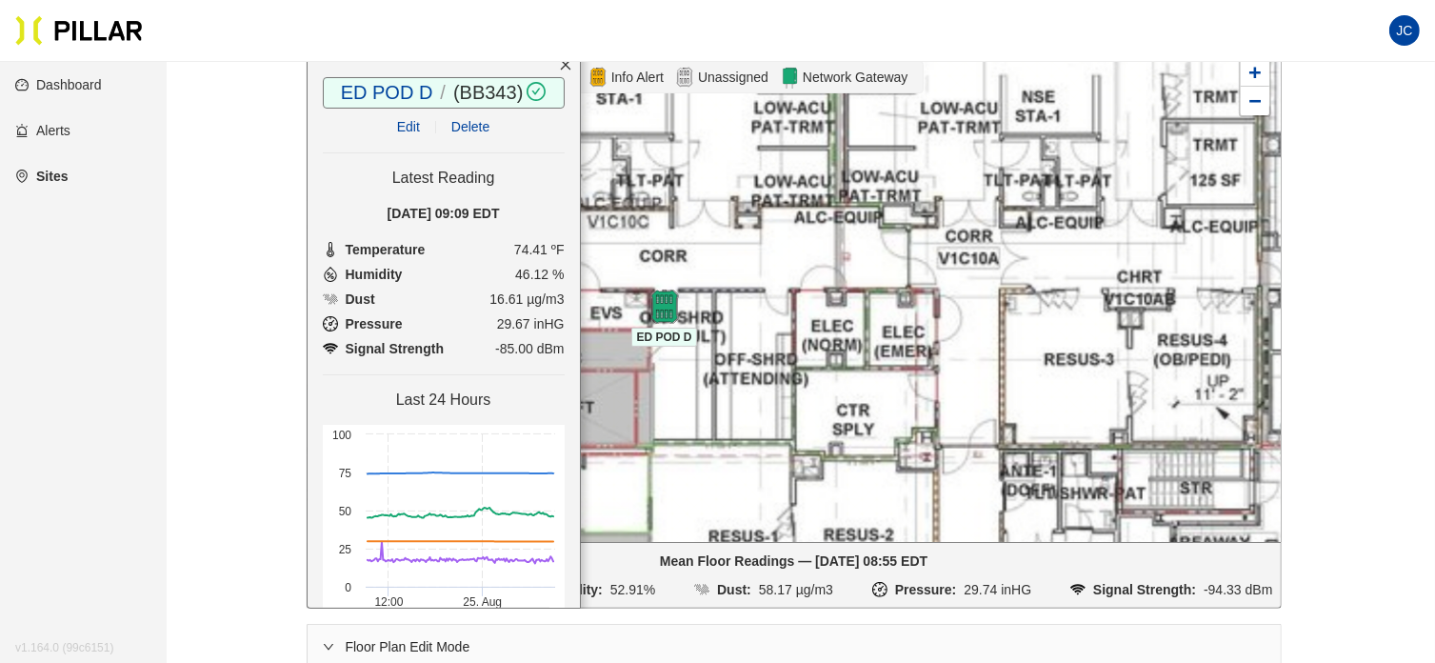
scroll to position [286, 0]
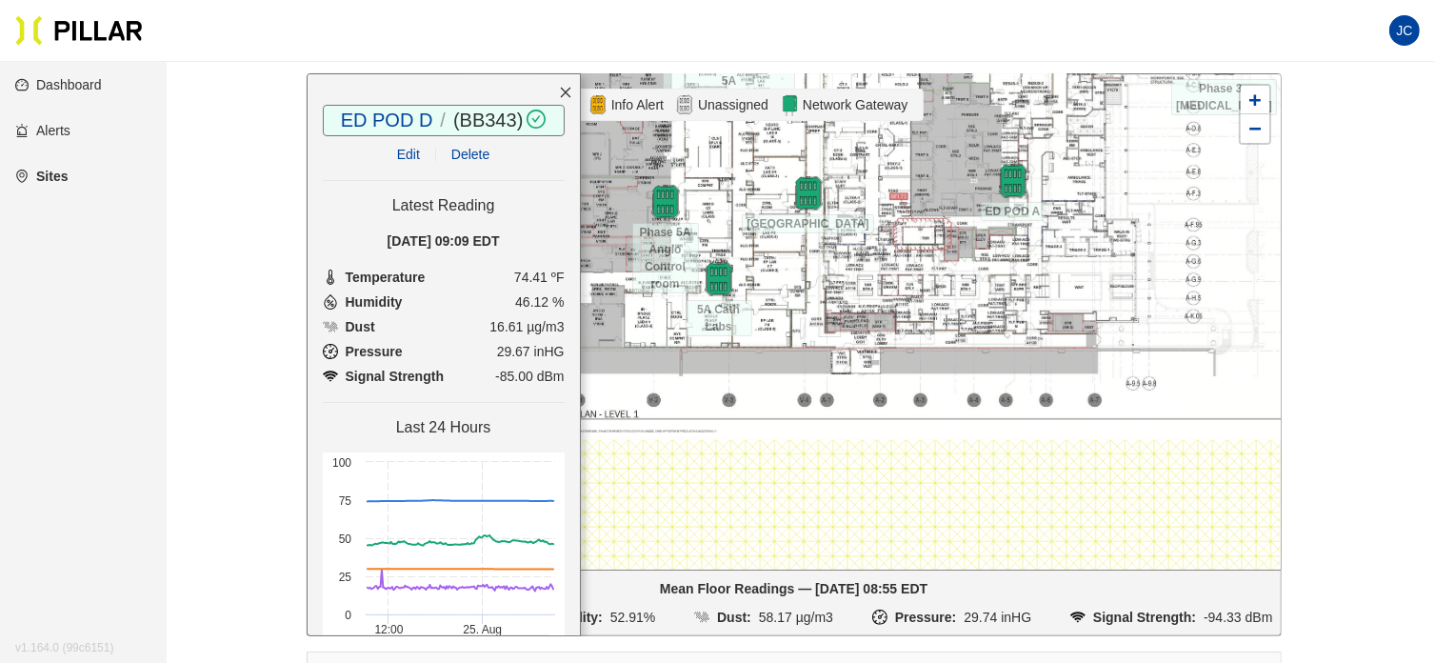
drag, startPoint x: 808, startPoint y: 430, endPoint x: 945, endPoint y: 165, distance: 298.5
click at [945, 165] on div at bounding box center [794, 321] width 973 height 495
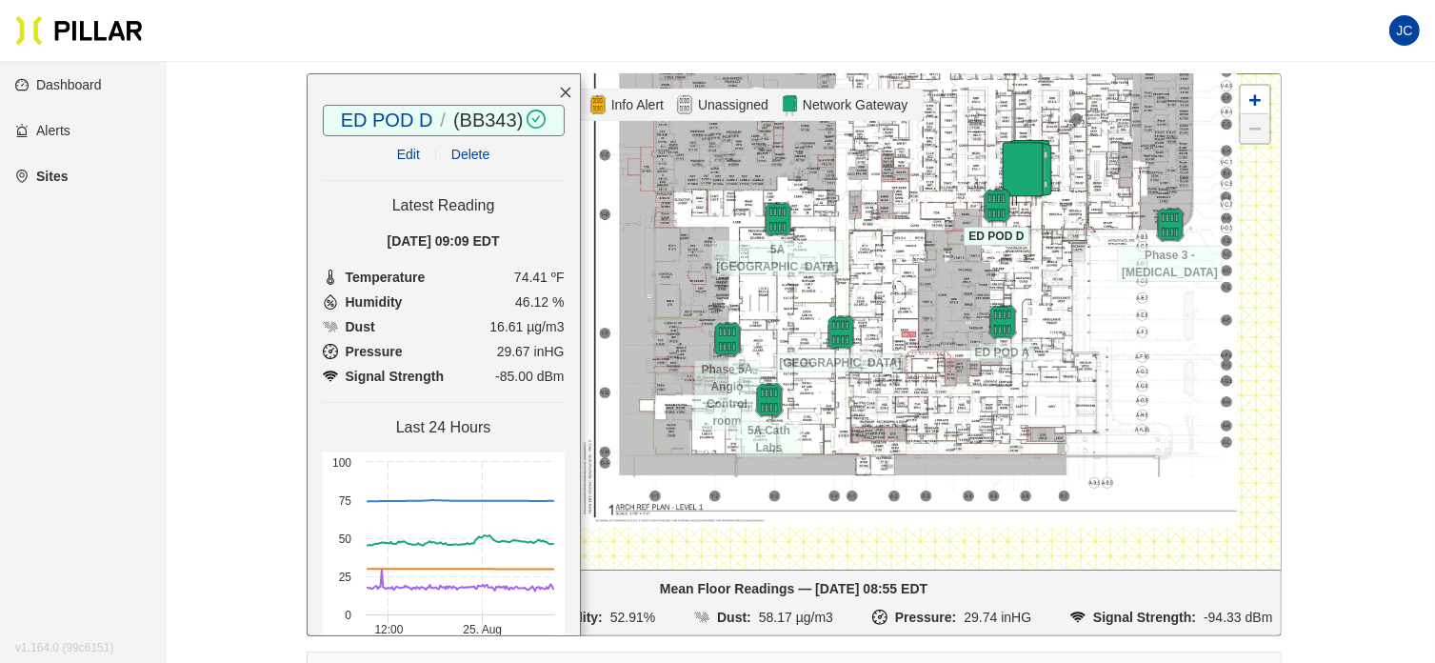
drag, startPoint x: 1028, startPoint y: 347, endPoint x: 1108, endPoint y: 372, distance: 84.0
click at [1108, 372] on div at bounding box center [794, 321] width 973 height 495
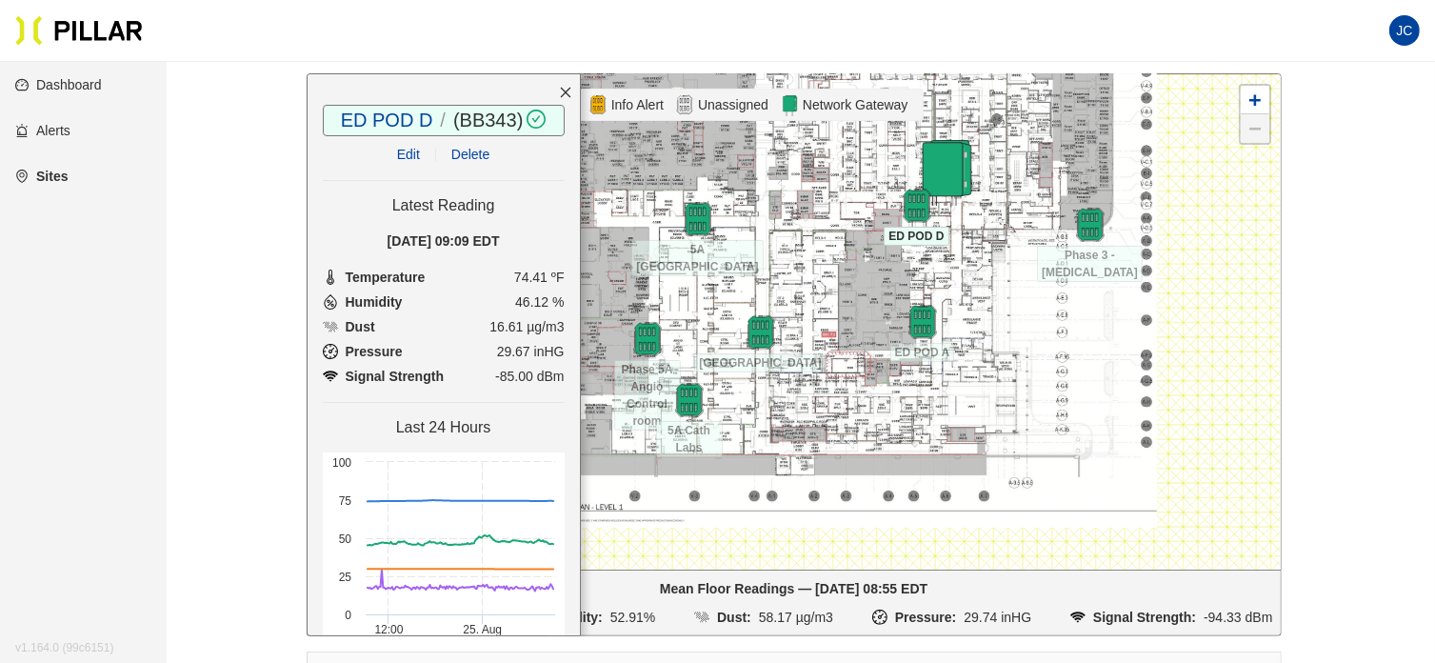
click at [559, 86] on icon "close" at bounding box center [565, 92] width 13 height 13
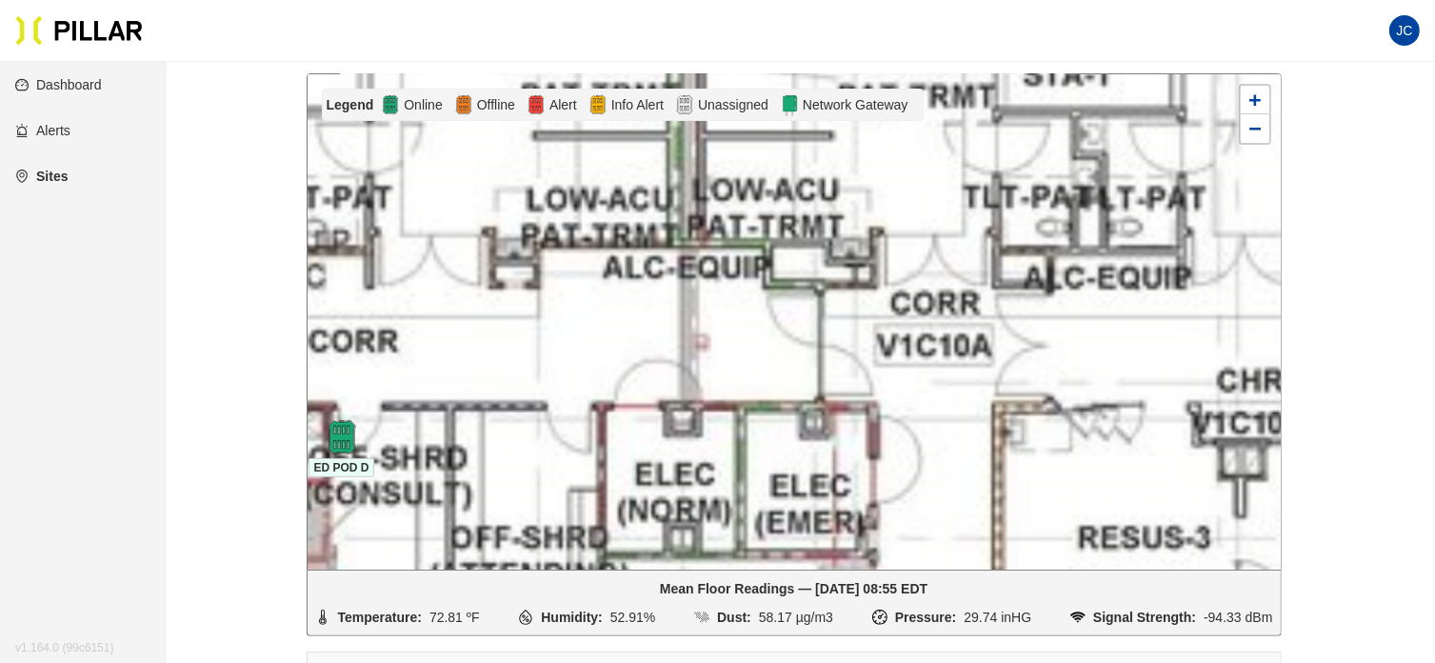
click at [442, 434] on div at bounding box center [794, 321] width 973 height 495
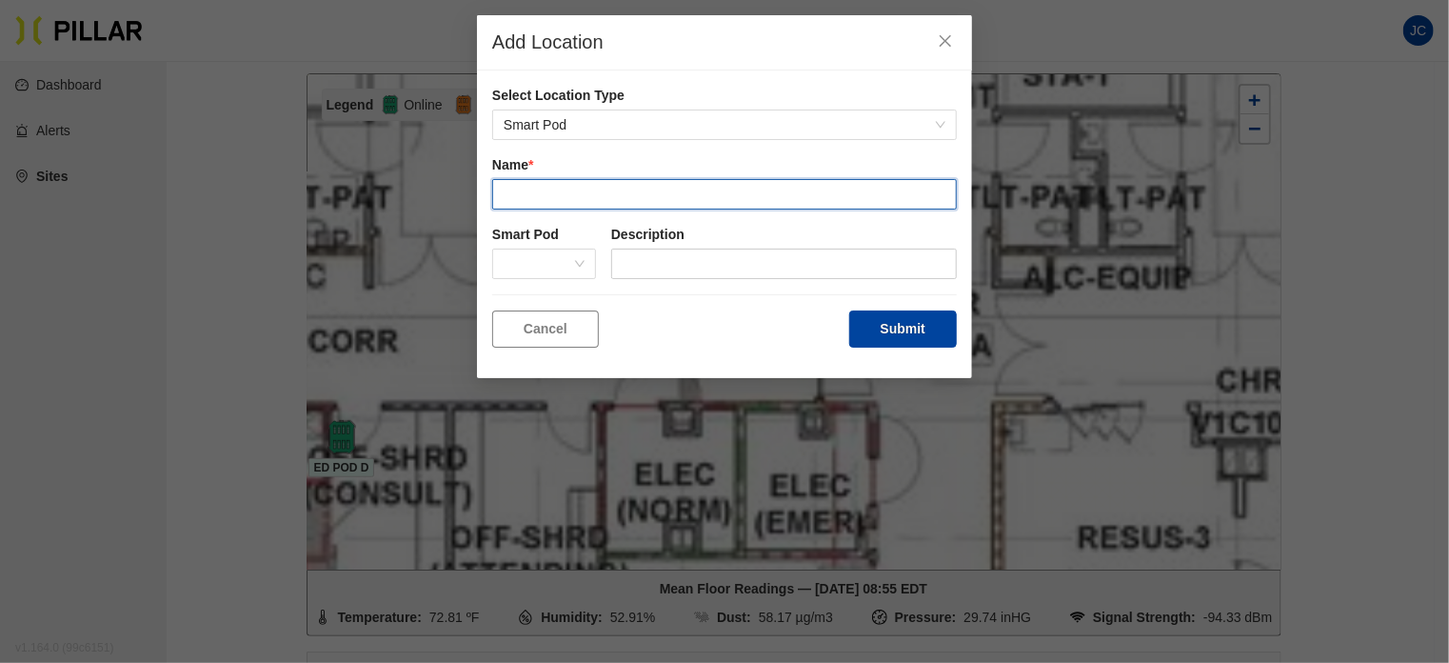
click at [622, 189] on input "text" at bounding box center [724, 194] width 465 height 30
click at [548, 269] on span at bounding box center [544, 263] width 81 height 29
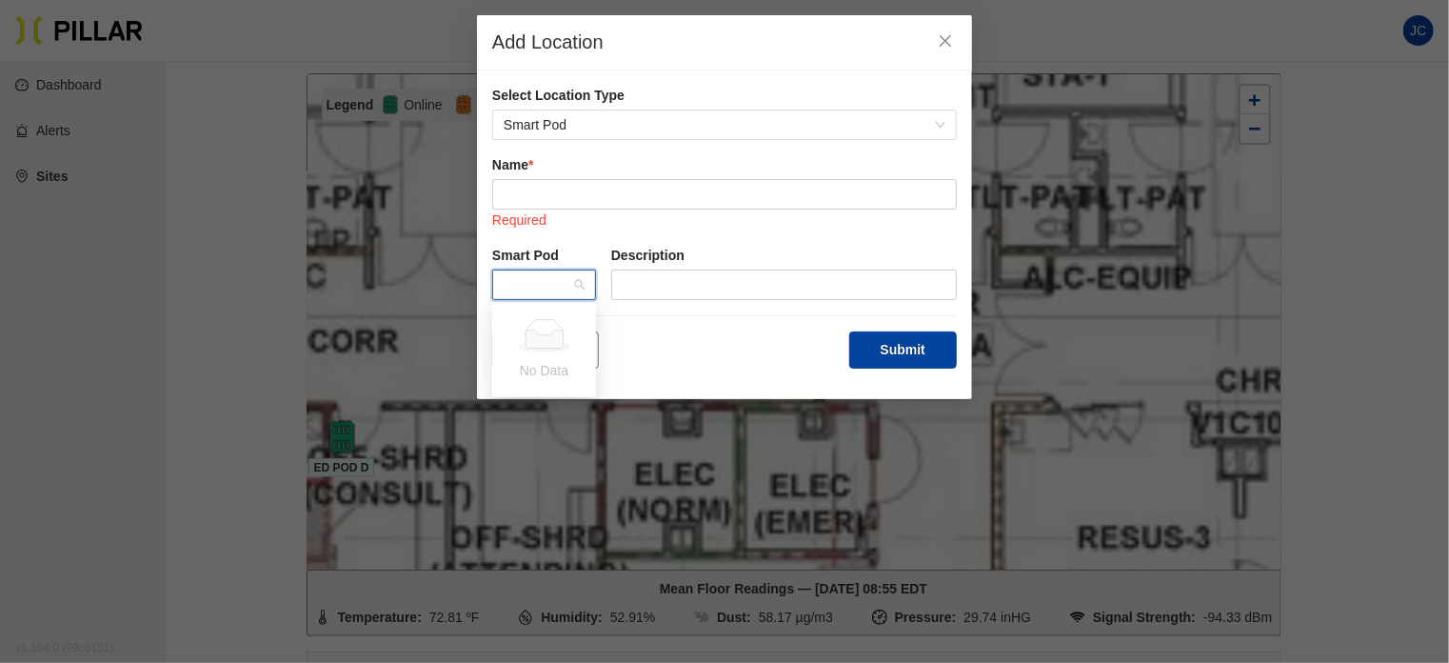
click at [537, 270] on span at bounding box center [544, 284] width 81 height 29
click at [537, 281] on span at bounding box center [544, 284] width 81 height 29
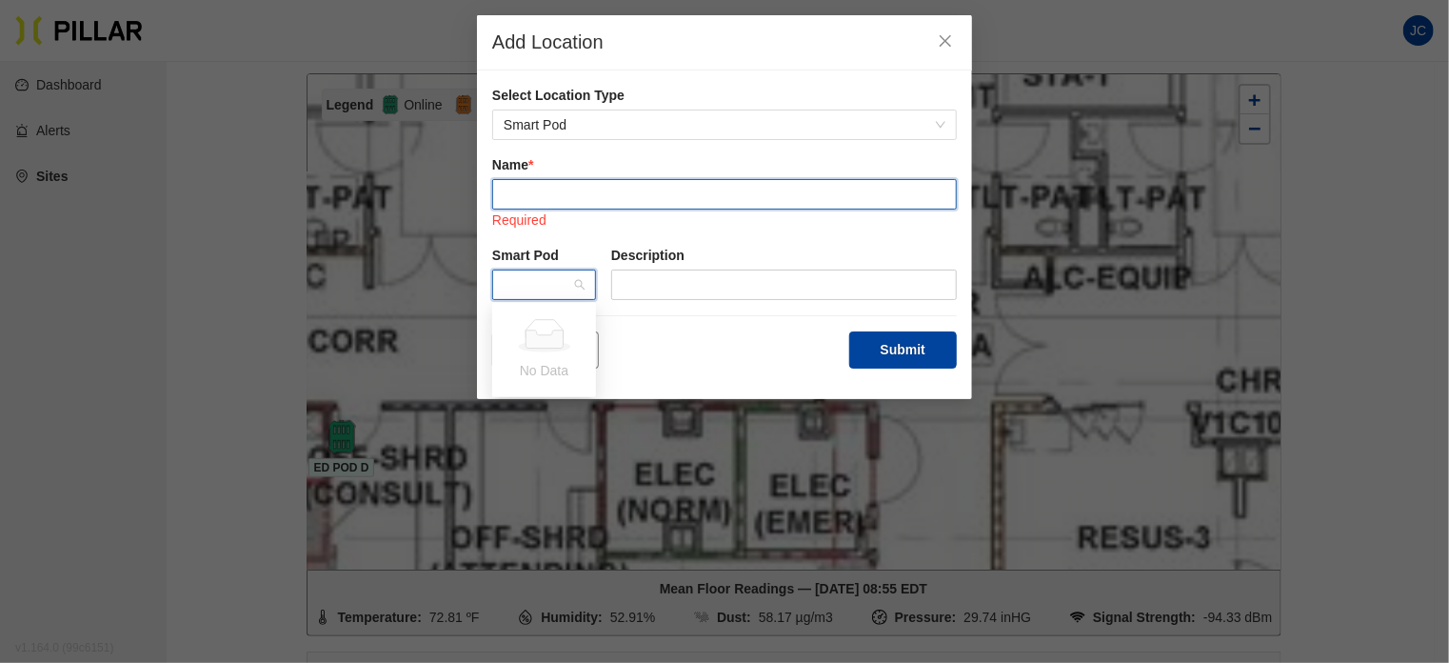
click at [552, 194] on input "text" at bounding box center [724, 194] width 465 height 30
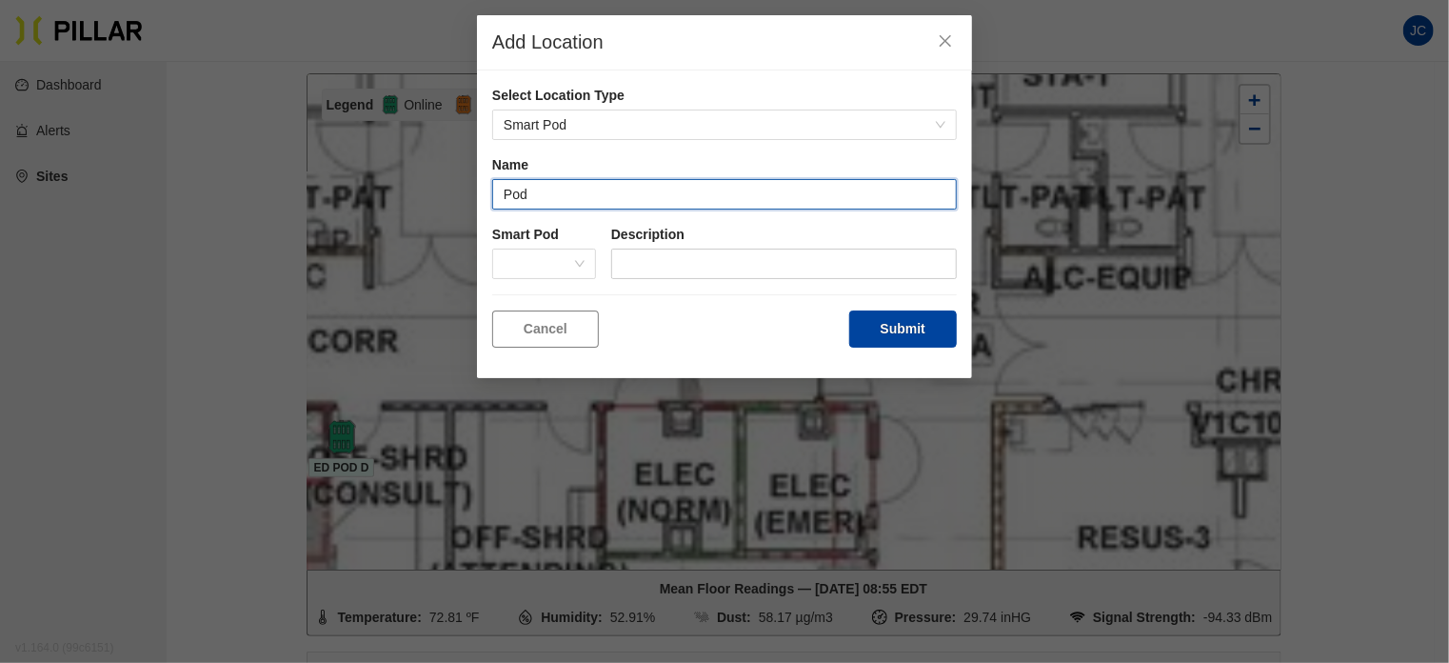
click at [583, 193] on input "Pod" at bounding box center [724, 194] width 465 height 30
click at [568, 262] on span at bounding box center [544, 263] width 81 height 29
type input "Pod D 2"
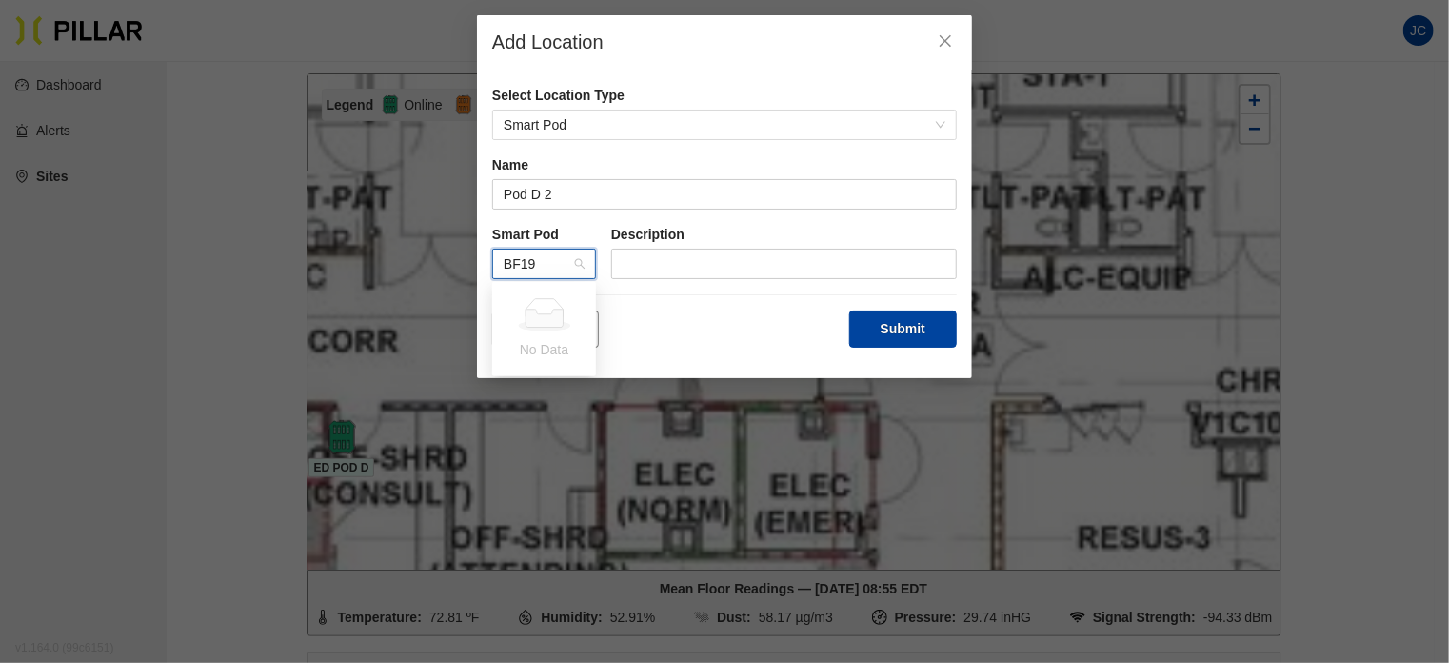
type input "BF197"
click at [583, 262] on div at bounding box center [544, 264] width 104 height 30
click at [533, 335] on button "Cancel" at bounding box center [545, 328] width 107 height 37
